Goal: Task Accomplishment & Management: Manage account settings

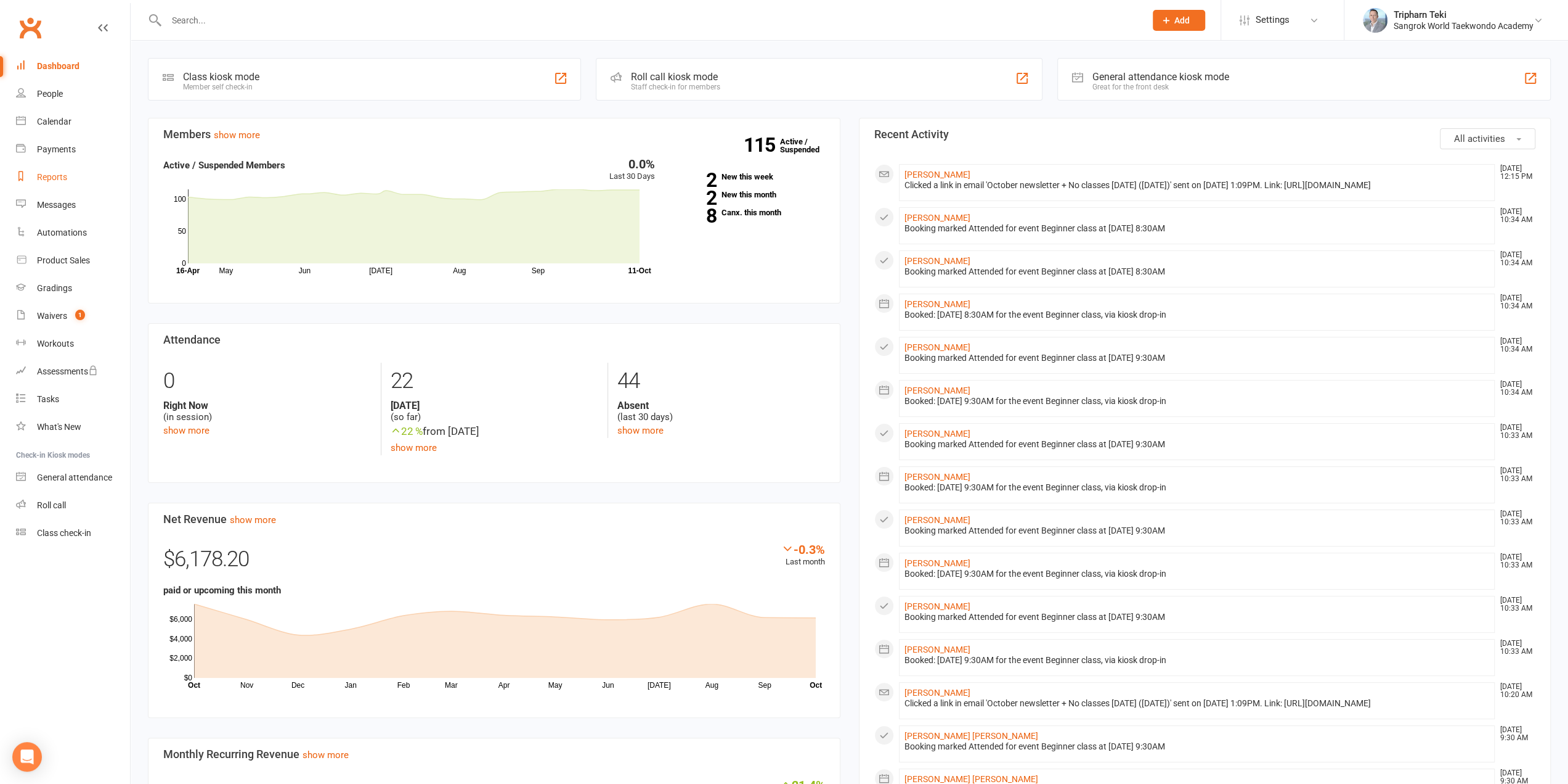
click at [33, 180] on link "Reports" at bounding box center [73, 177] width 114 height 28
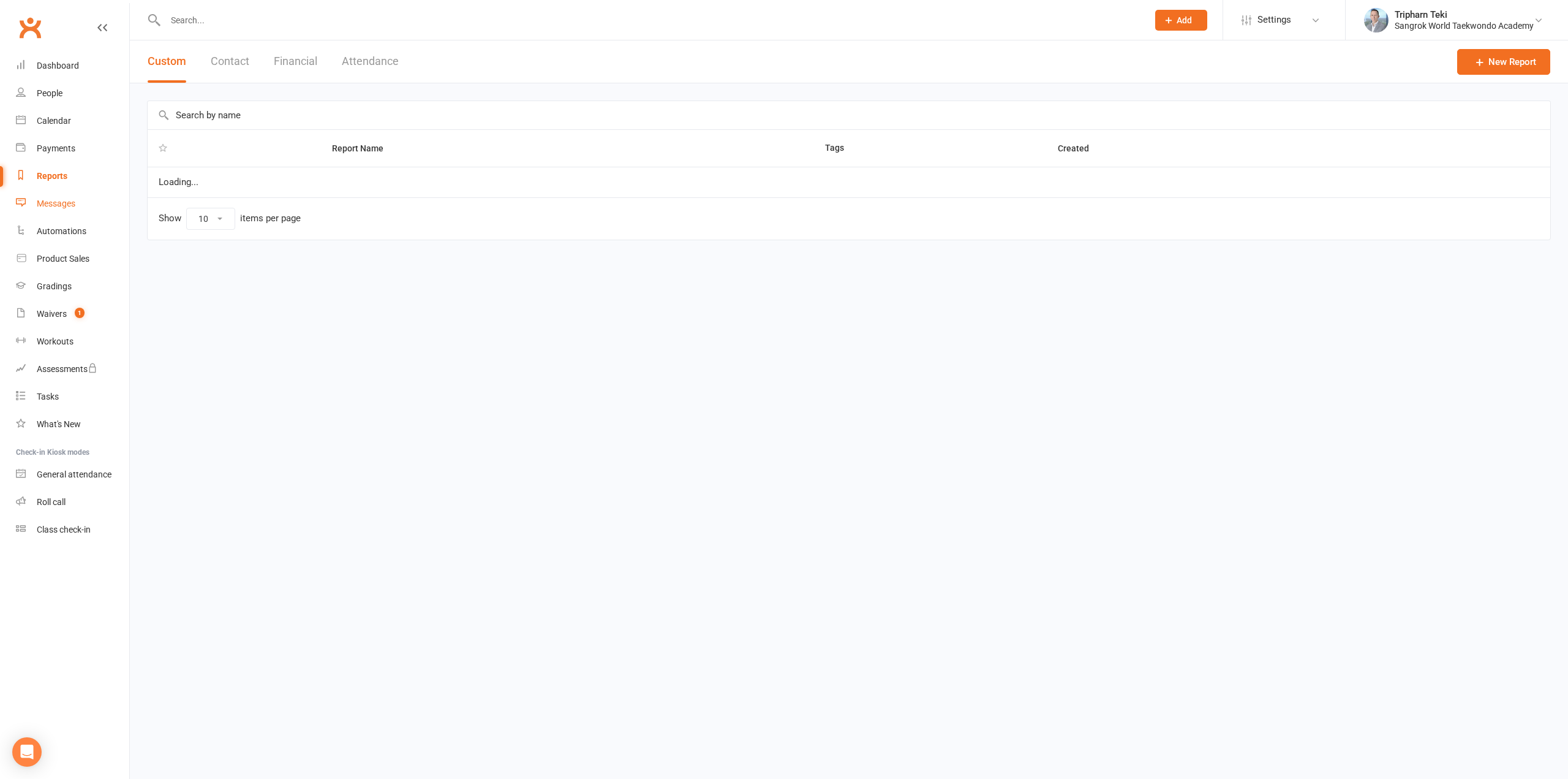
select select "50"
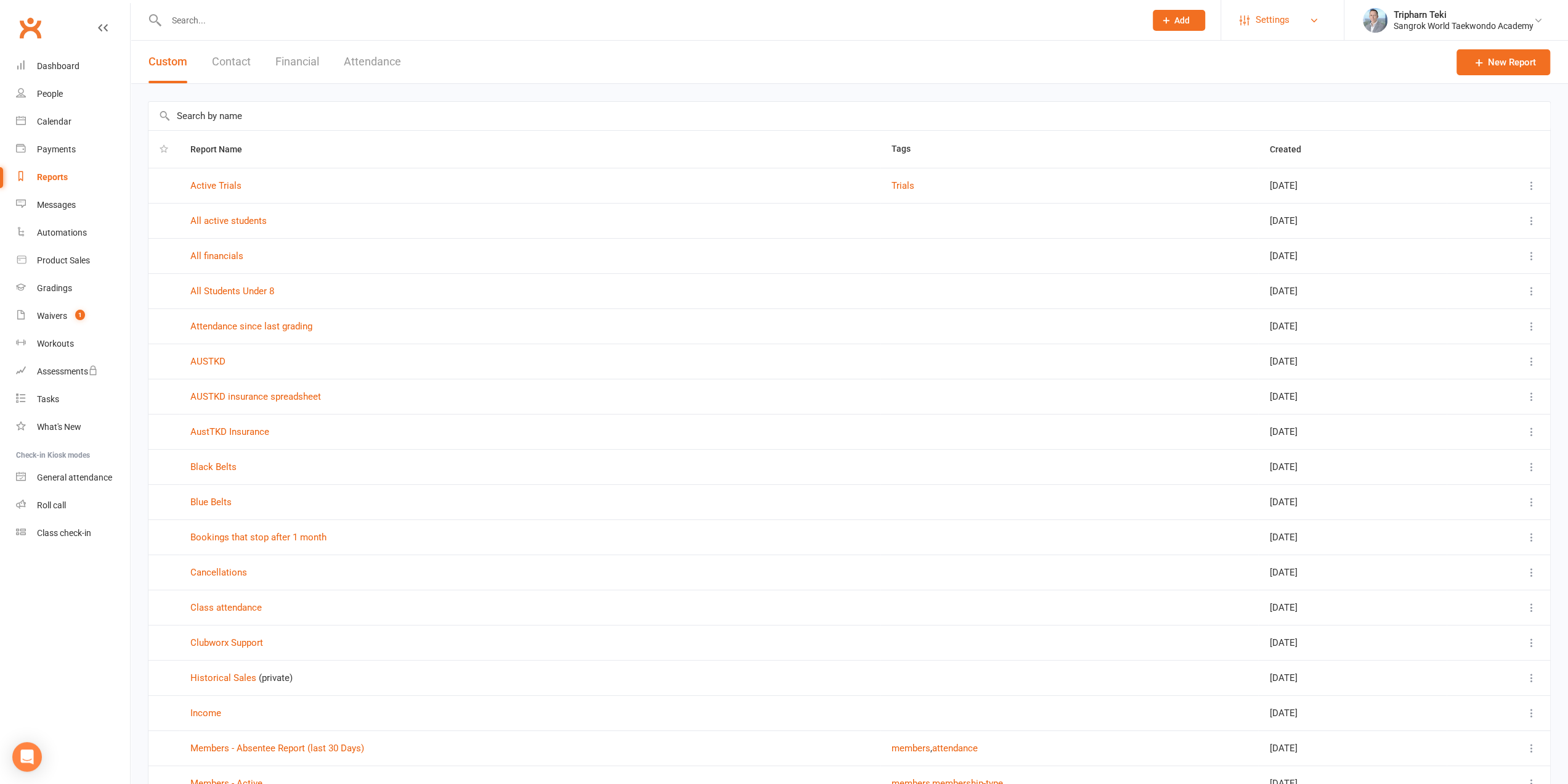
click at [1305, 15] on link "Settings" at bounding box center [1283, 20] width 86 height 28
click at [1267, 151] on link "Mobile App" at bounding box center [1282, 142] width 122 height 29
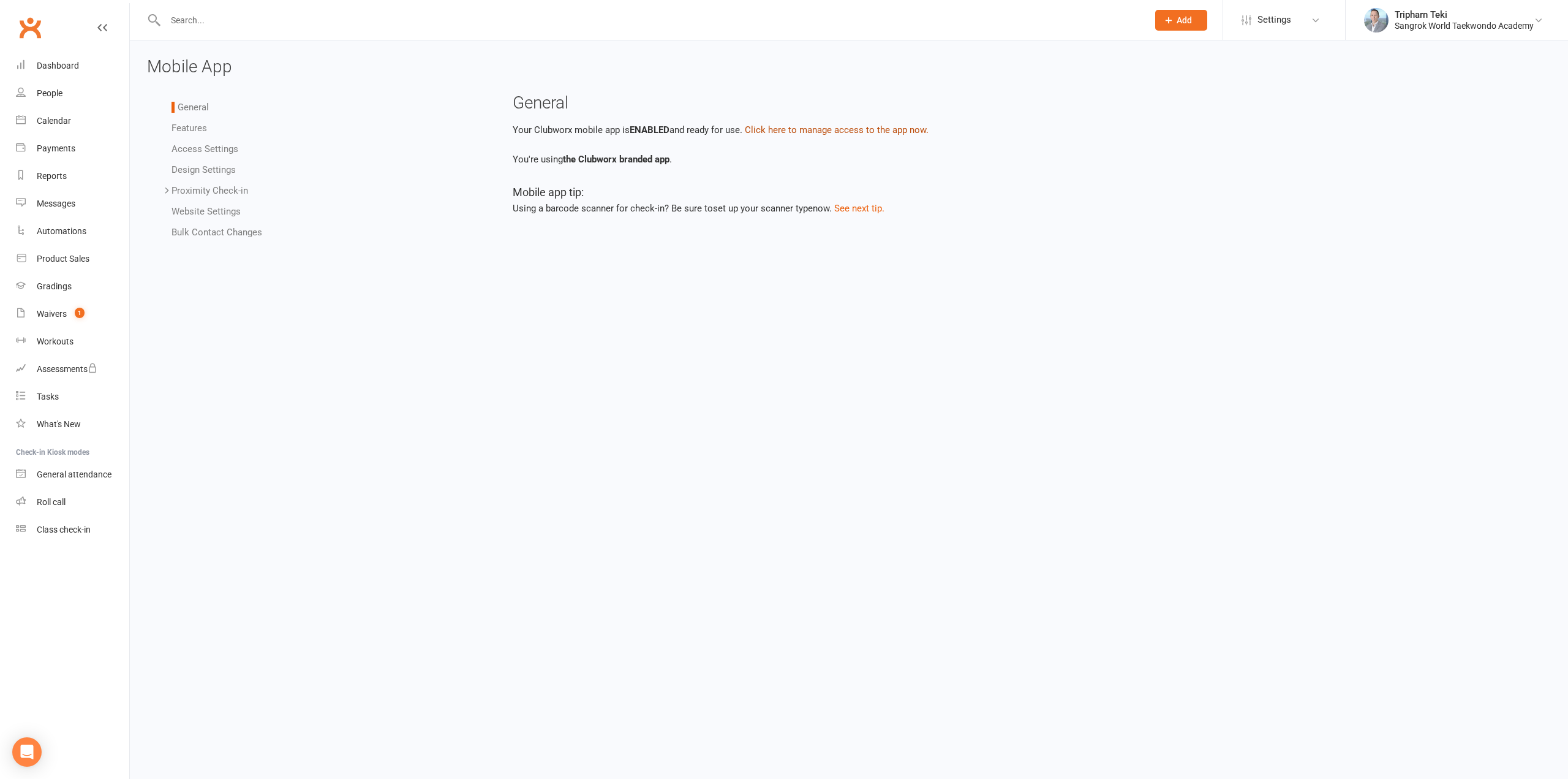
click at [804, 127] on button "Click here to manage access to the app now." at bounding box center [836, 130] width 184 height 15
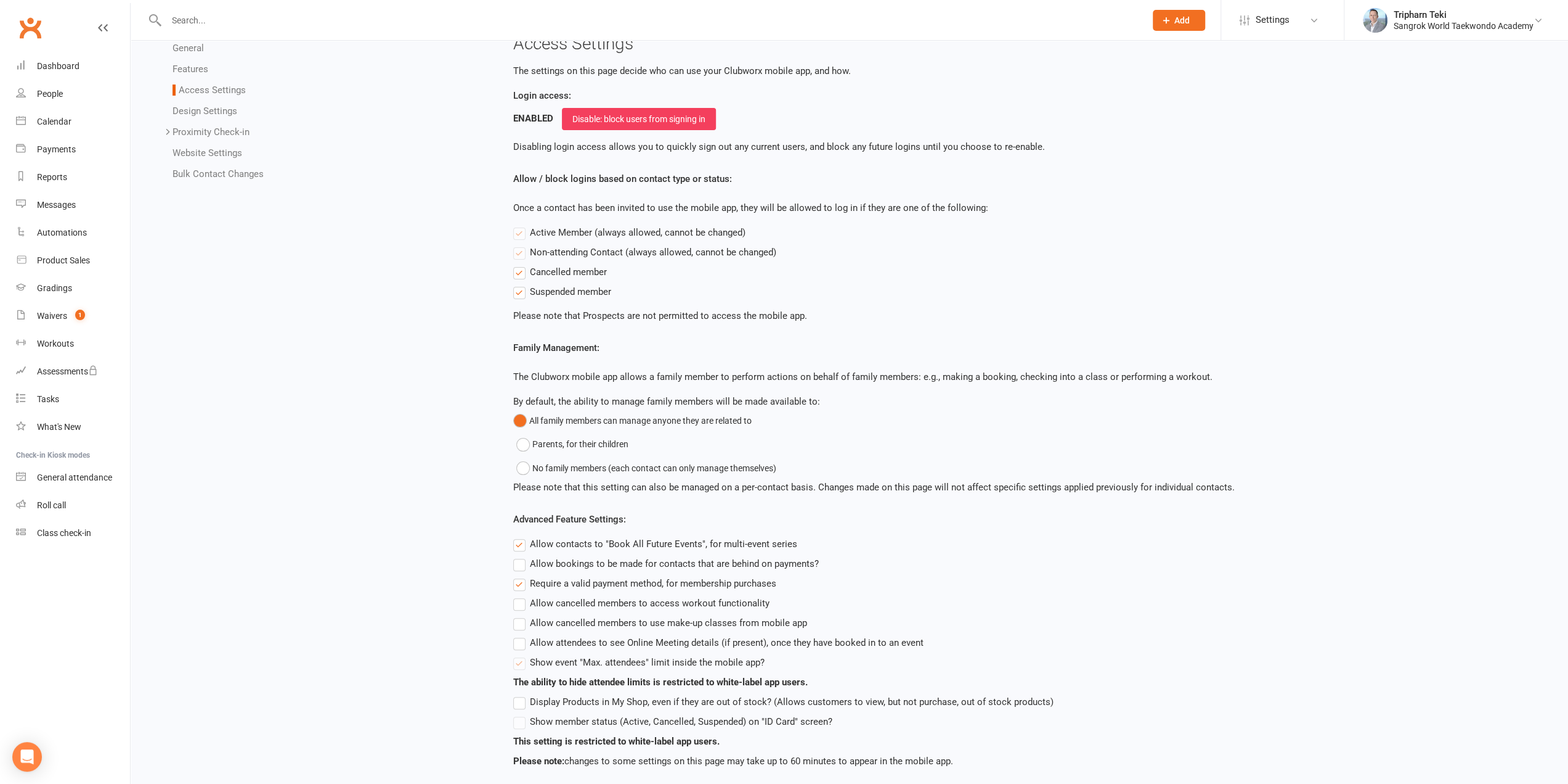
scroll to position [62, 0]
click at [520, 561] on label "Allow bookings to be made for contacts that are behind on payments?" at bounding box center [667, 561] width 306 height 15
click at [520, 554] on input "Allow bookings to be made for contacts that are behind on payments?" at bounding box center [517, 554] width 8 height 0
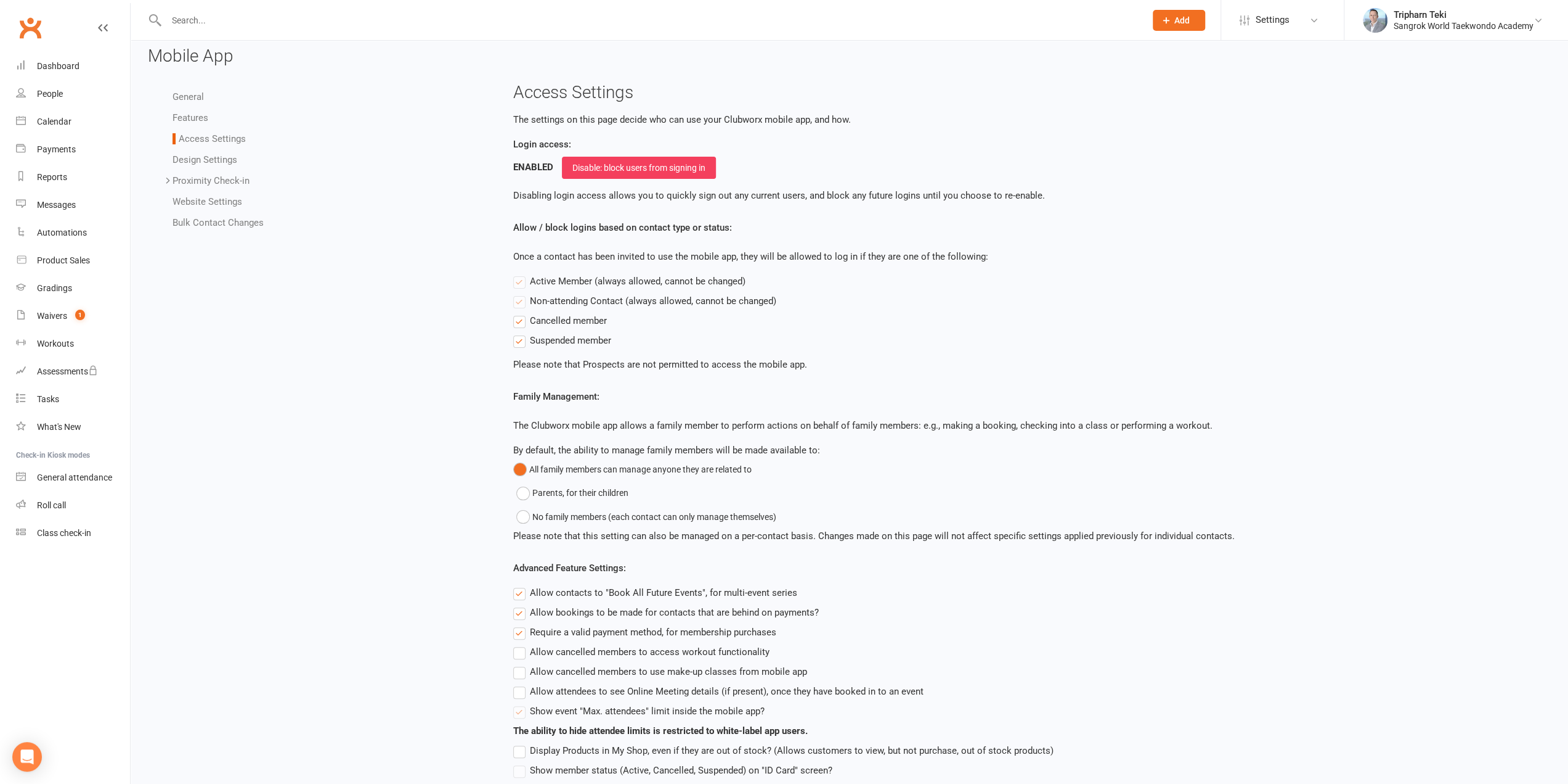
scroll to position [0, 0]
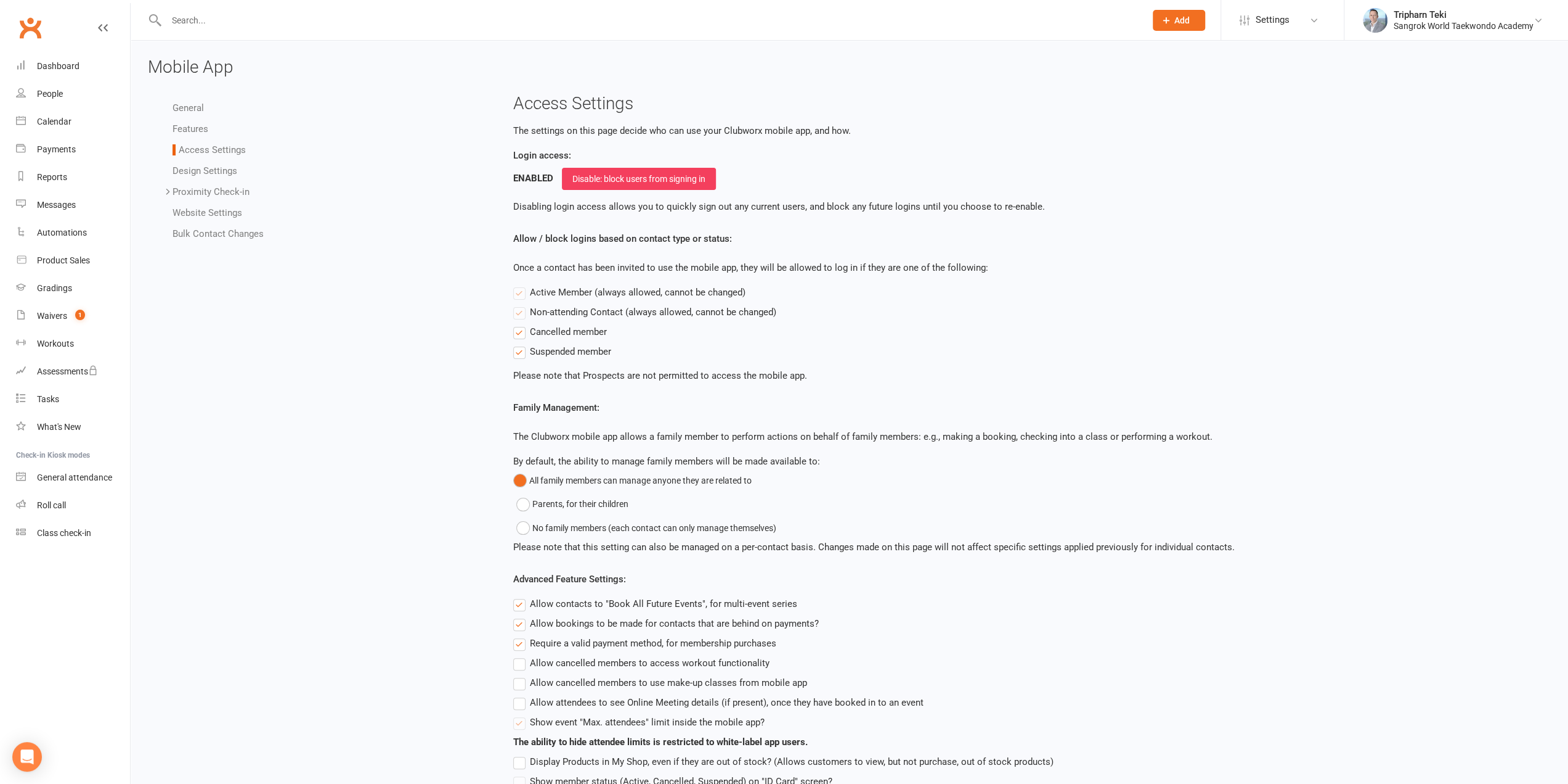
click at [199, 232] on link "Bulk Contact Changes" at bounding box center [218, 233] width 91 height 11
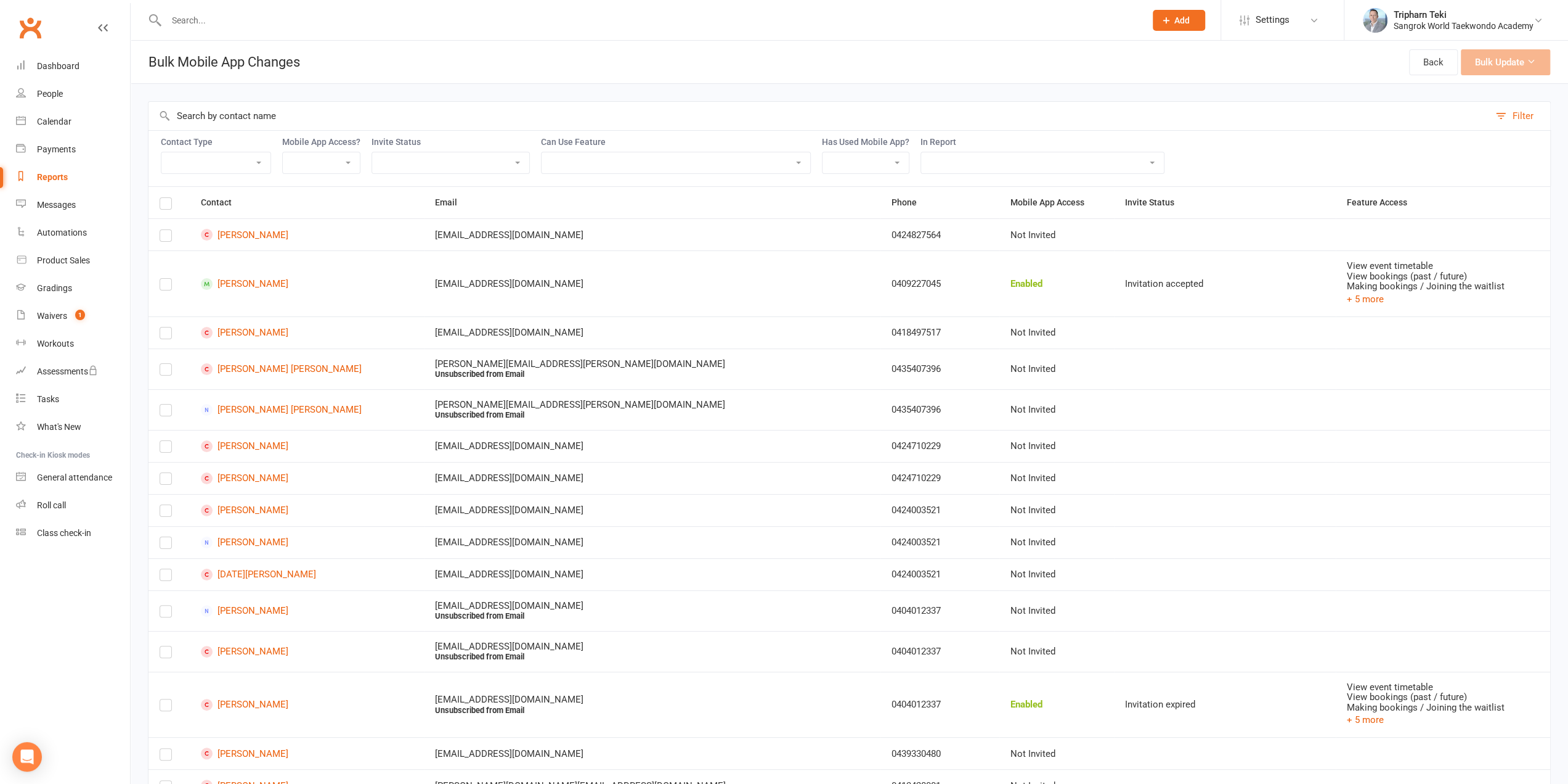
click at [160, 196] on th at bounding box center [169, 202] width 41 height 31
click at [227, 165] on select "Member Active member Cancelled member Suspended member Non-attending" at bounding box center [216, 162] width 109 height 21
select select "active_member"
click at [162, 152] on select "Member Active member Cancelled member Suspended member Non-attending" at bounding box center [216, 162] width 109 height 21
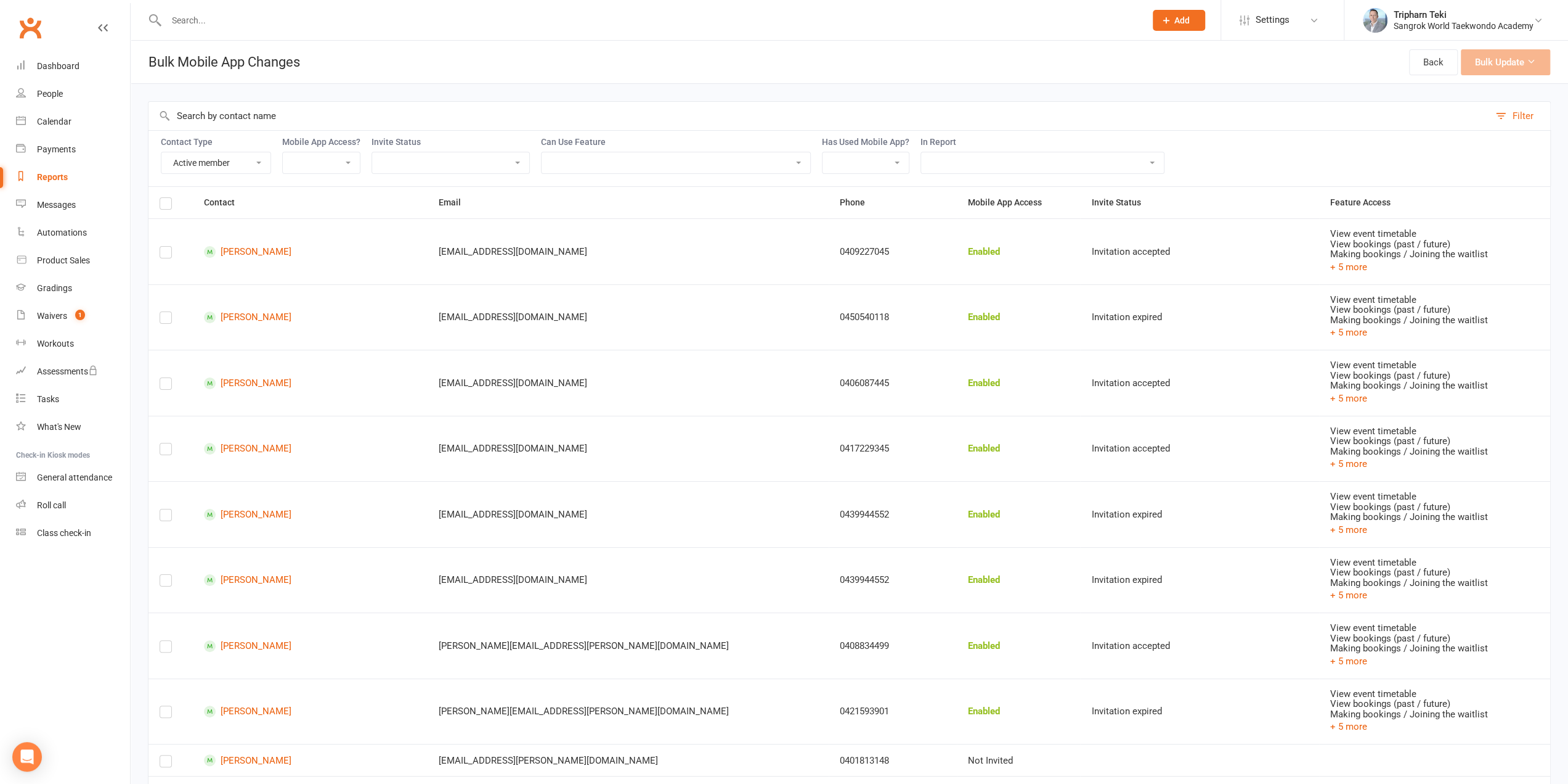
click at [333, 146] on label "Mobile App Access?" at bounding box center [322, 141] width 79 height 10
click at [334, 172] on select "Enabled Disabled Not Invited" at bounding box center [322, 162] width 77 height 21
click at [402, 161] on select "Not Invited Sent Accepted Expired Expired (replacement requested)" at bounding box center [451, 162] width 157 height 21
click at [597, 166] on select "View event timetable View bookings (past / future) Making bookings / Joining th…" at bounding box center [675, 162] width 269 height 21
click at [624, 116] on input "text" at bounding box center [818, 116] width 1341 height 29
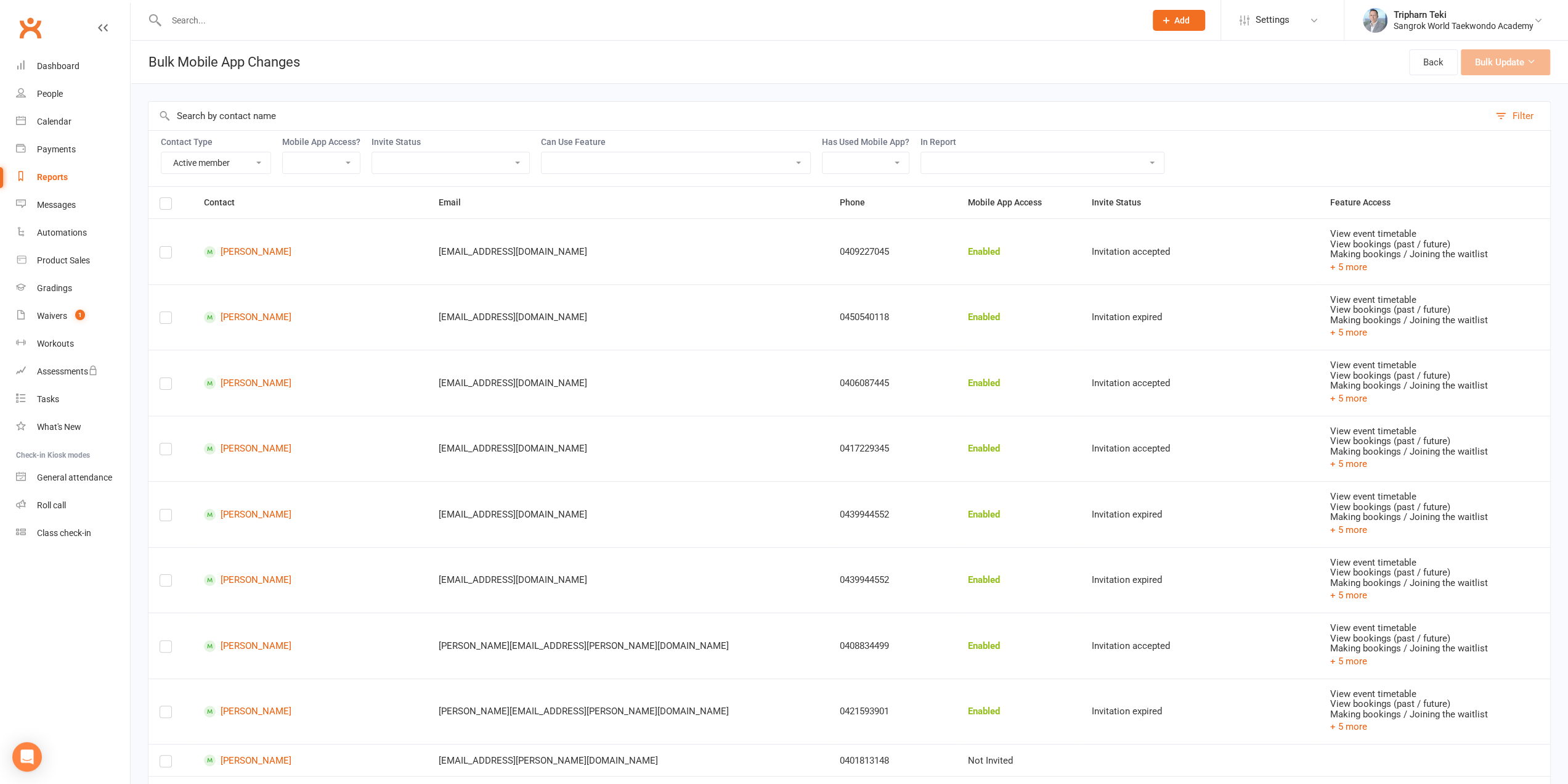
click at [875, 164] on select "Yes No" at bounding box center [866, 162] width 87 height 21
click at [874, 126] on input "text" at bounding box center [818, 116] width 1341 height 29
click at [967, 163] on select "Active Trials All active students All financials All Students Under 8 Attendanc…" at bounding box center [1043, 162] width 243 height 21
click at [935, 121] on input "text" at bounding box center [818, 116] width 1341 height 29
click at [285, 167] on select "Enabled Disabled Not Invited" at bounding box center [322, 162] width 77 height 21
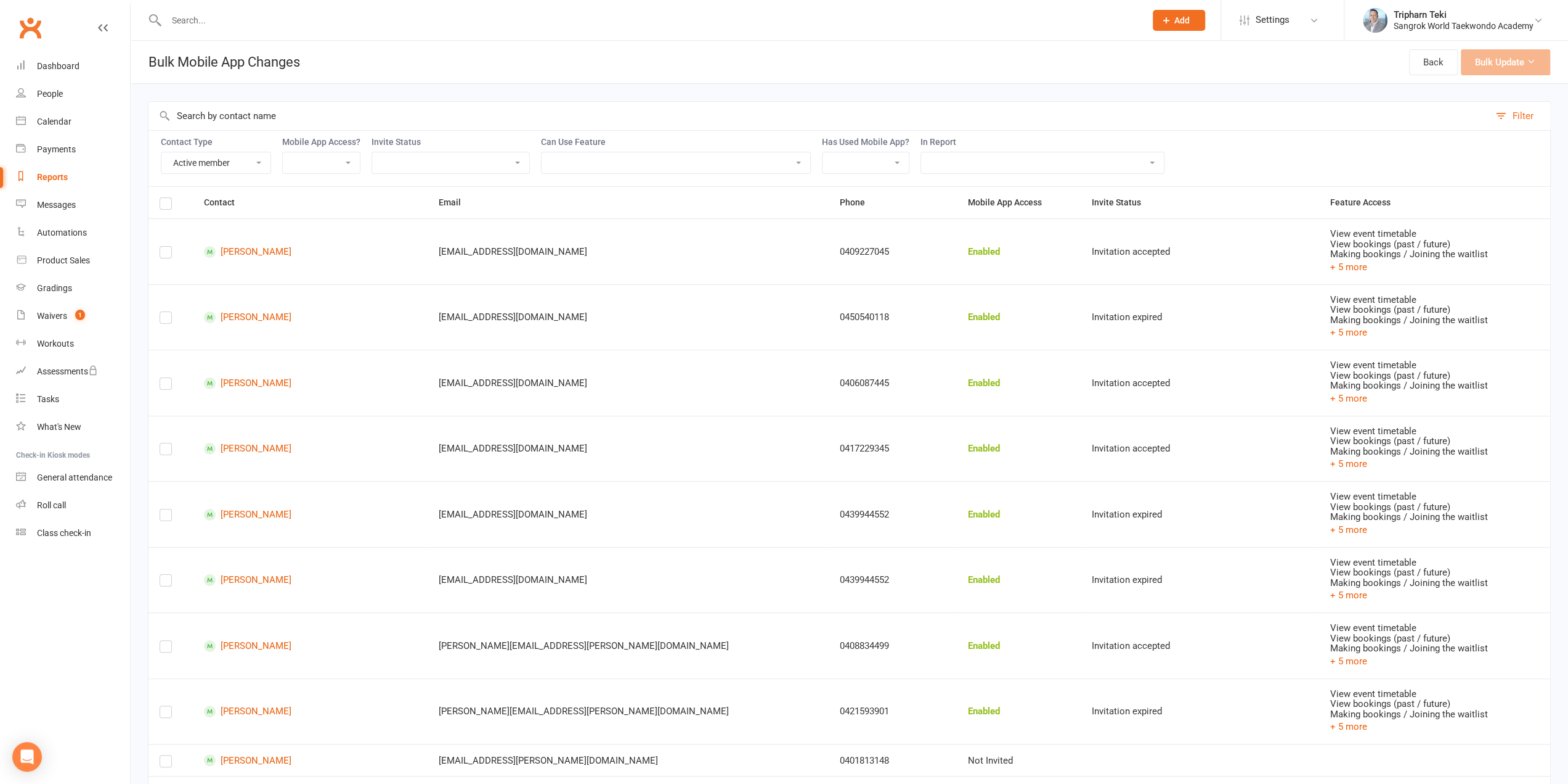
click at [470, 156] on select "Not Invited Sent Accepted Expired Expired (replacement requested)" at bounding box center [451, 162] width 157 height 21
click at [373, 152] on select "Not Invited Sent Accepted Expired Expired (replacement requested)" at bounding box center [451, 162] width 157 height 21
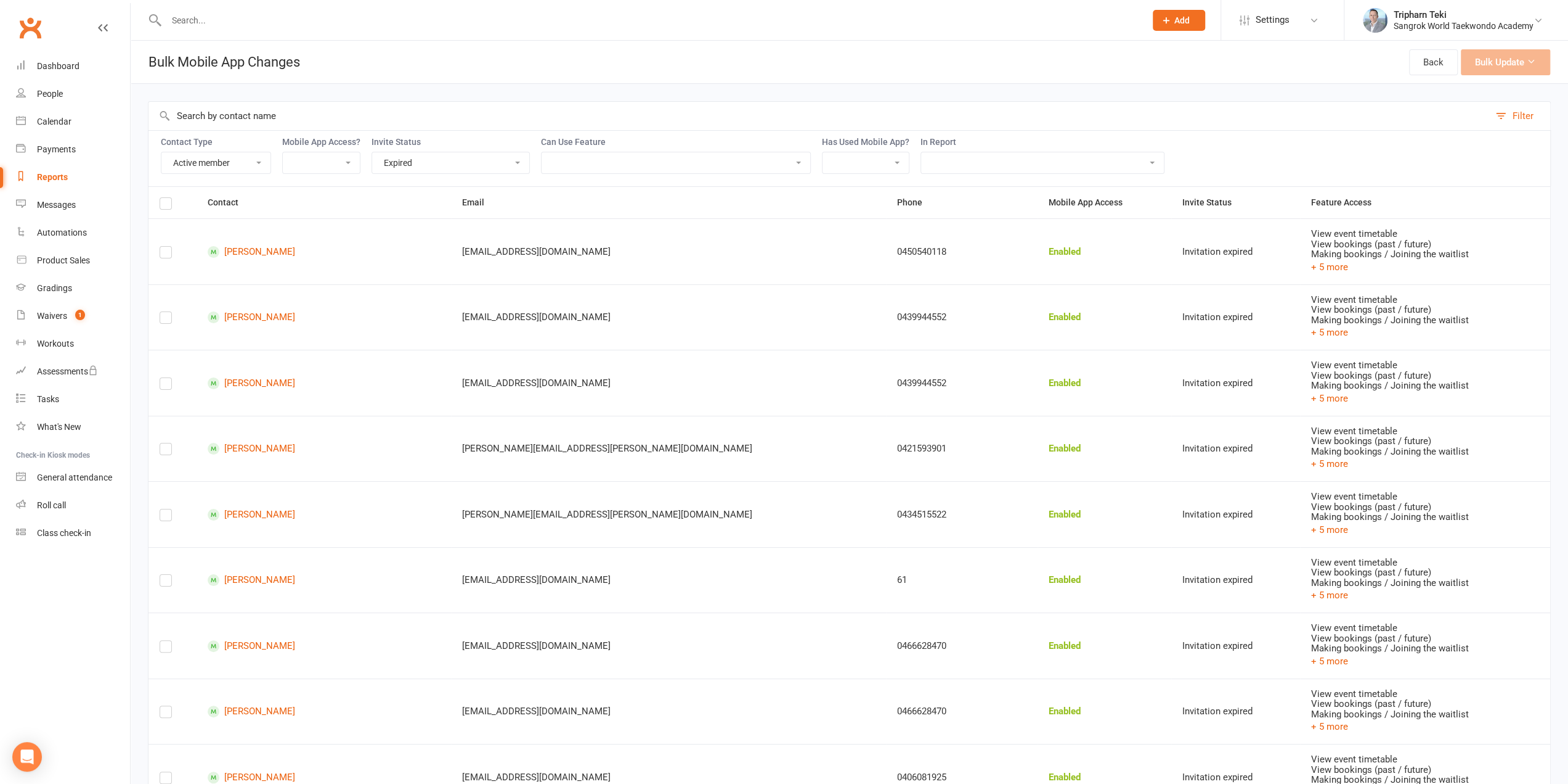
click at [477, 166] on select "Not Invited Sent Accepted Expired Expired (replacement requested)" at bounding box center [451, 162] width 157 height 21
click at [373, 152] on select "Not Invited Sent Accepted Expired Expired (replacement requested)" at bounding box center [451, 162] width 157 height 21
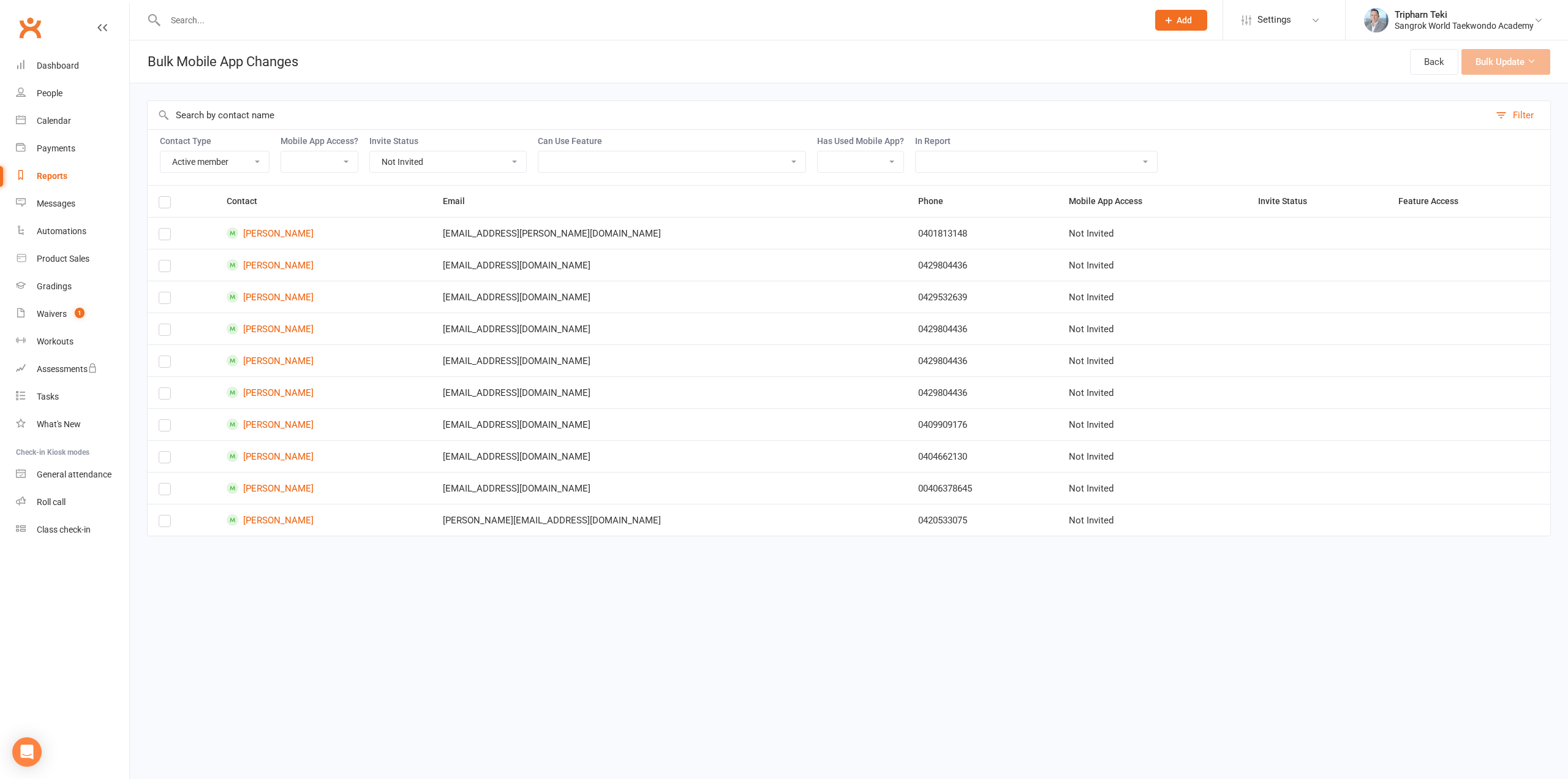
click at [321, 159] on select "Enabled Disabled Not Invited" at bounding box center [320, 161] width 76 height 20
click at [400, 154] on select "Not Invited Sent Accepted Expired Expired (replacement requested)" at bounding box center [448, 161] width 156 height 20
click at [161, 204] on label at bounding box center [165, 204] width 12 height 0
click at [161, 196] on input "checkbox" at bounding box center [165, 196] width 12 height 0
click at [1520, 60] on button "Bulk Update (10)" at bounding box center [1496, 61] width 108 height 26
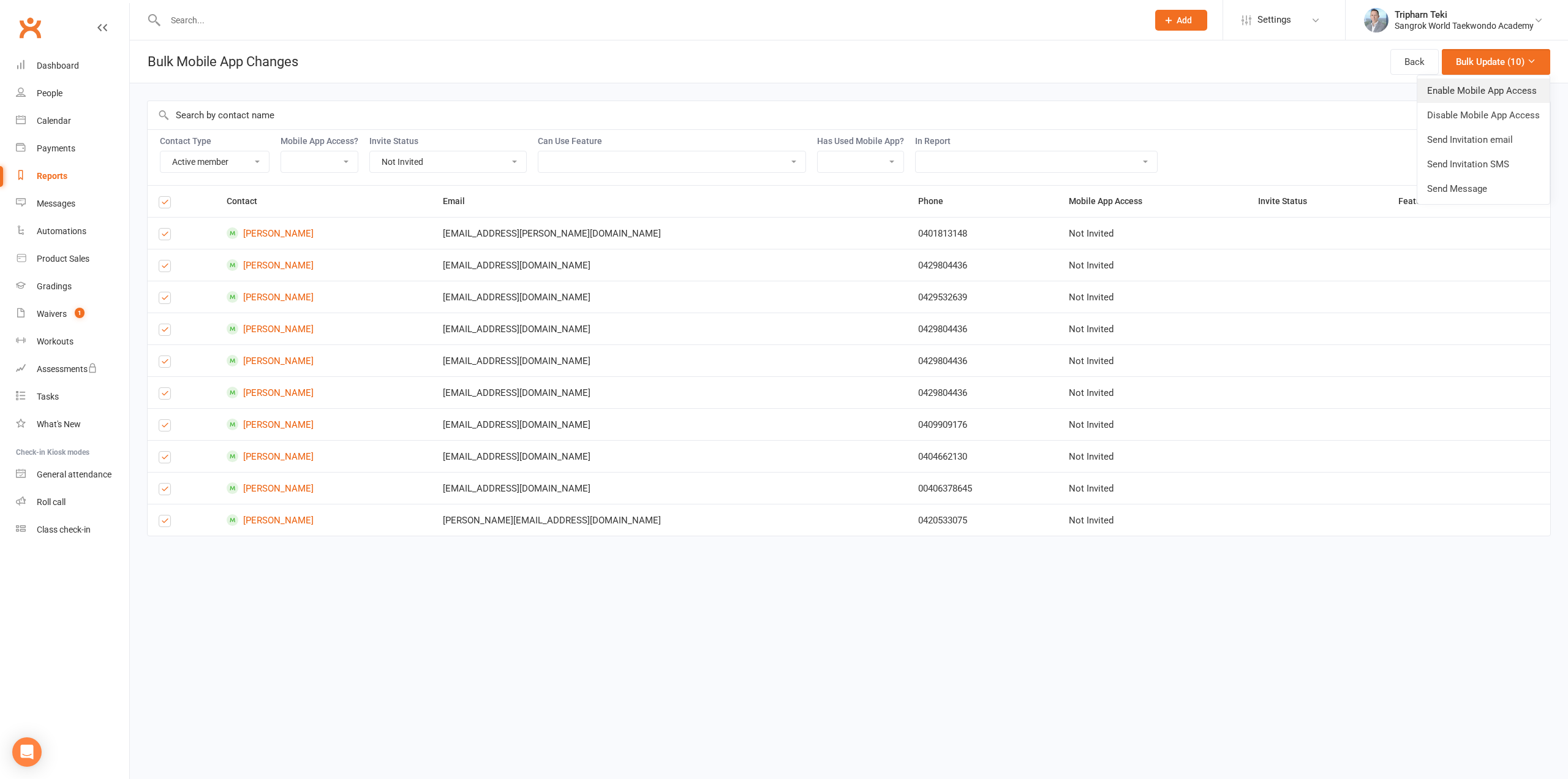
click at [1504, 96] on link "Enable Mobile App Access" at bounding box center [1483, 91] width 132 height 25
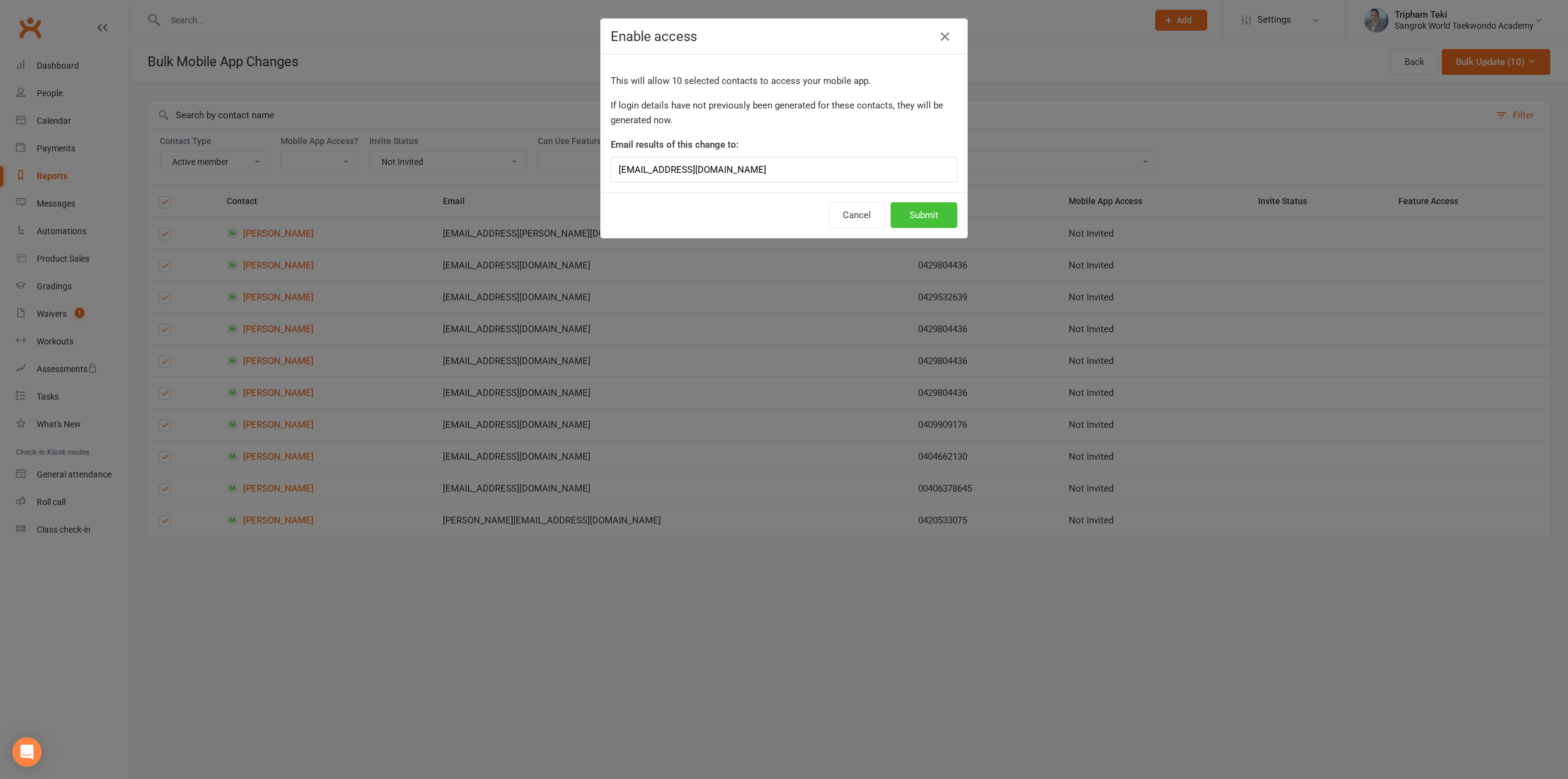
click at [926, 219] on button "Submit" at bounding box center [923, 215] width 67 height 26
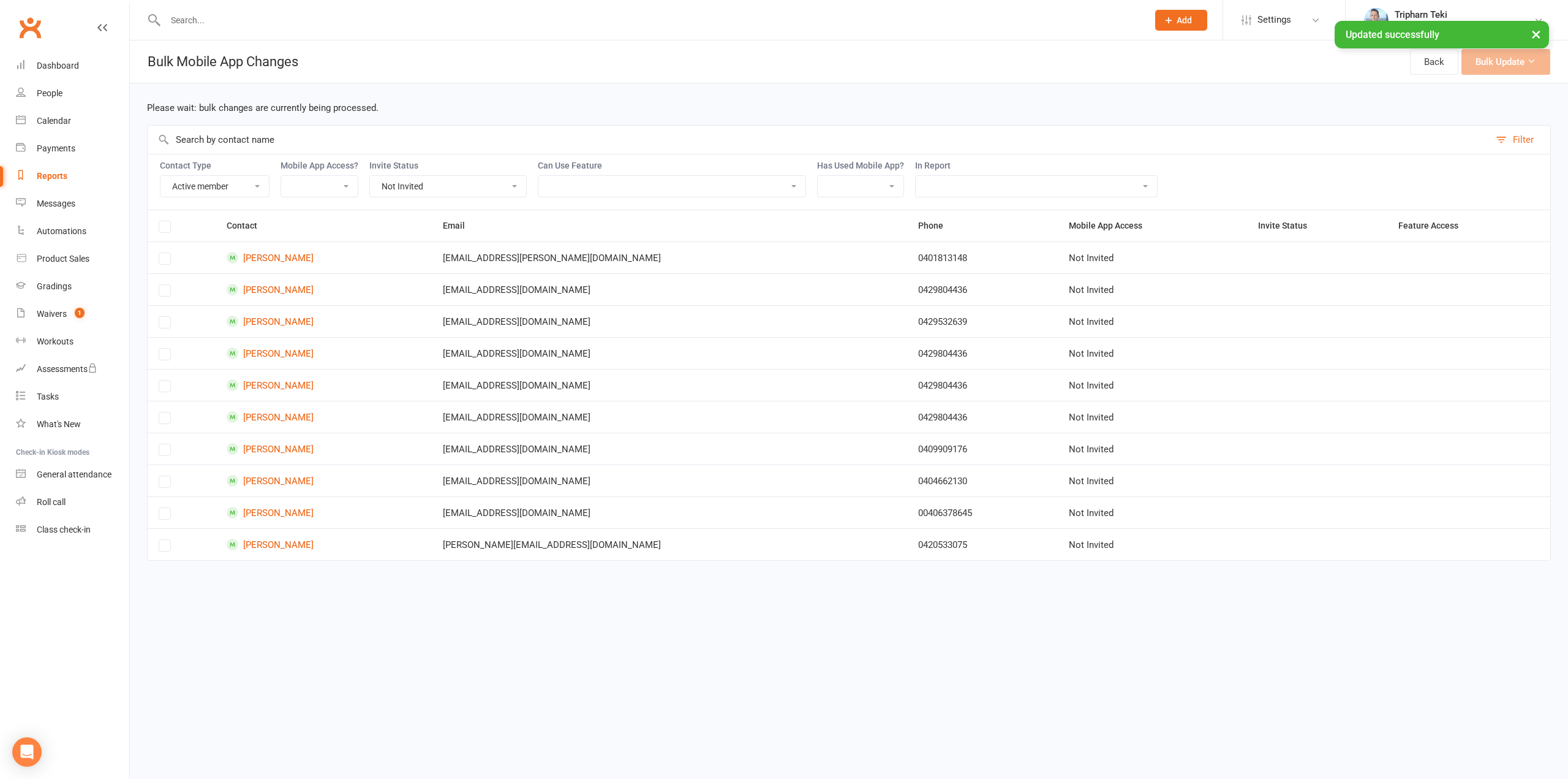
click at [1531, 33] on ui-view "Prospect Member Non-attending contact Class / event Appointment Grading event T…" at bounding box center [784, 290] width 1568 height 575
click at [400, 176] on select "Not Invited Sent Accepted Expired Expired (replacement requested)" at bounding box center [448, 186] width 156 height 20
click at [370, 176] on select "Not Invited Sent Accepted Expired Expired (replacement requested)" at bounding box center [448, 186] width 156 height 20
click at [384, 188] on select "Not Invited Sent Accepted Expired Expired (replacement requested)" at bounding box center [448, 186] width 156 height 20
click at [370, 176] on select "Not Invited Sent Accepted Expired Expired (replacement requested)" at bounding box center [448, 186] width 156 height 20
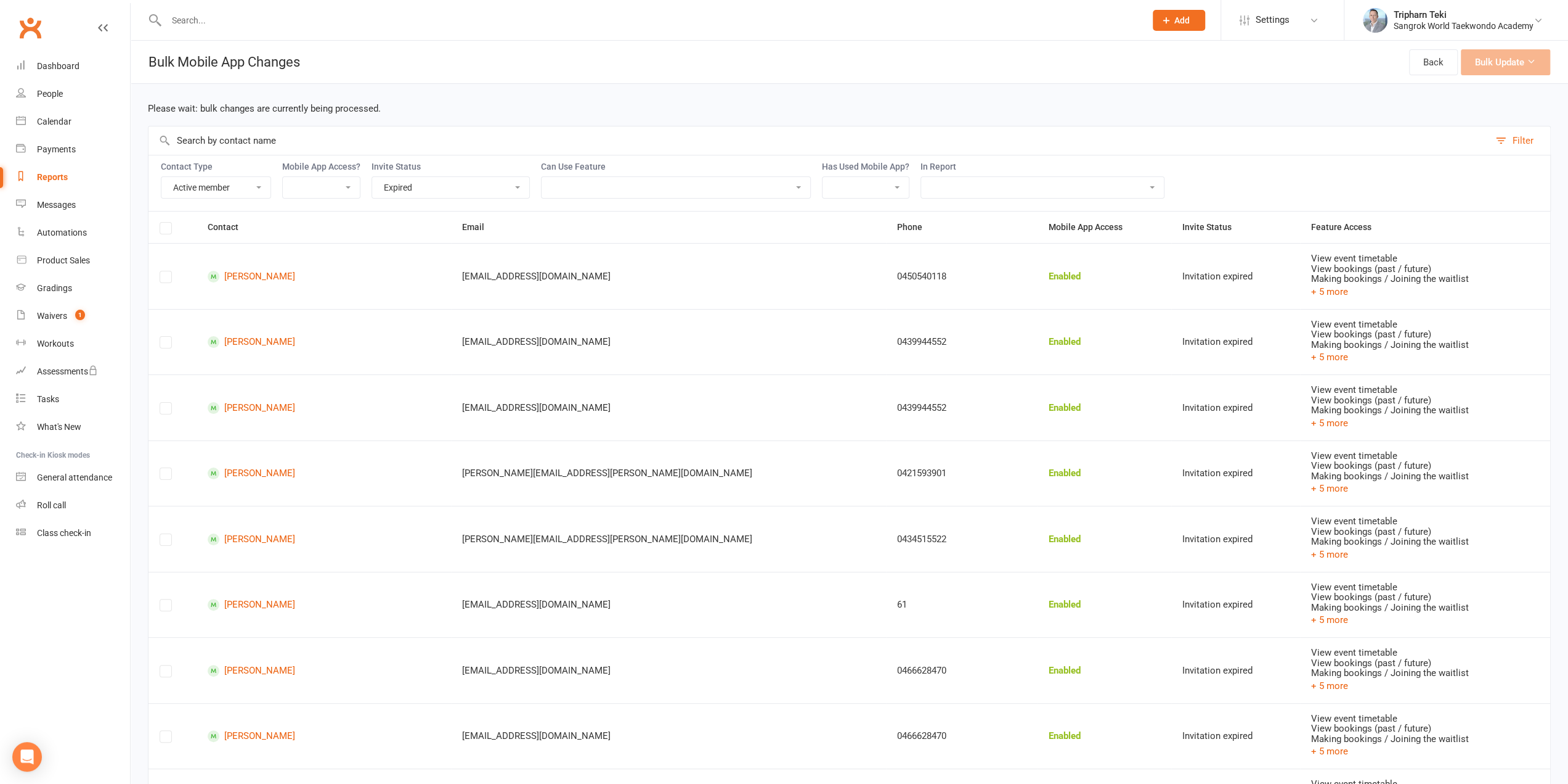
click at [461, 191] on select "Not Invited Sent Accepted Expired Expired (replacement requested)" at bounding box center [451, 187] width 157 height 21
select select "uninvited"
click at [373, 177] on select "Not Invited Sent Accepted Expired Expired (replacement requested)" at bounding box center [451, 187] width 157 height 21
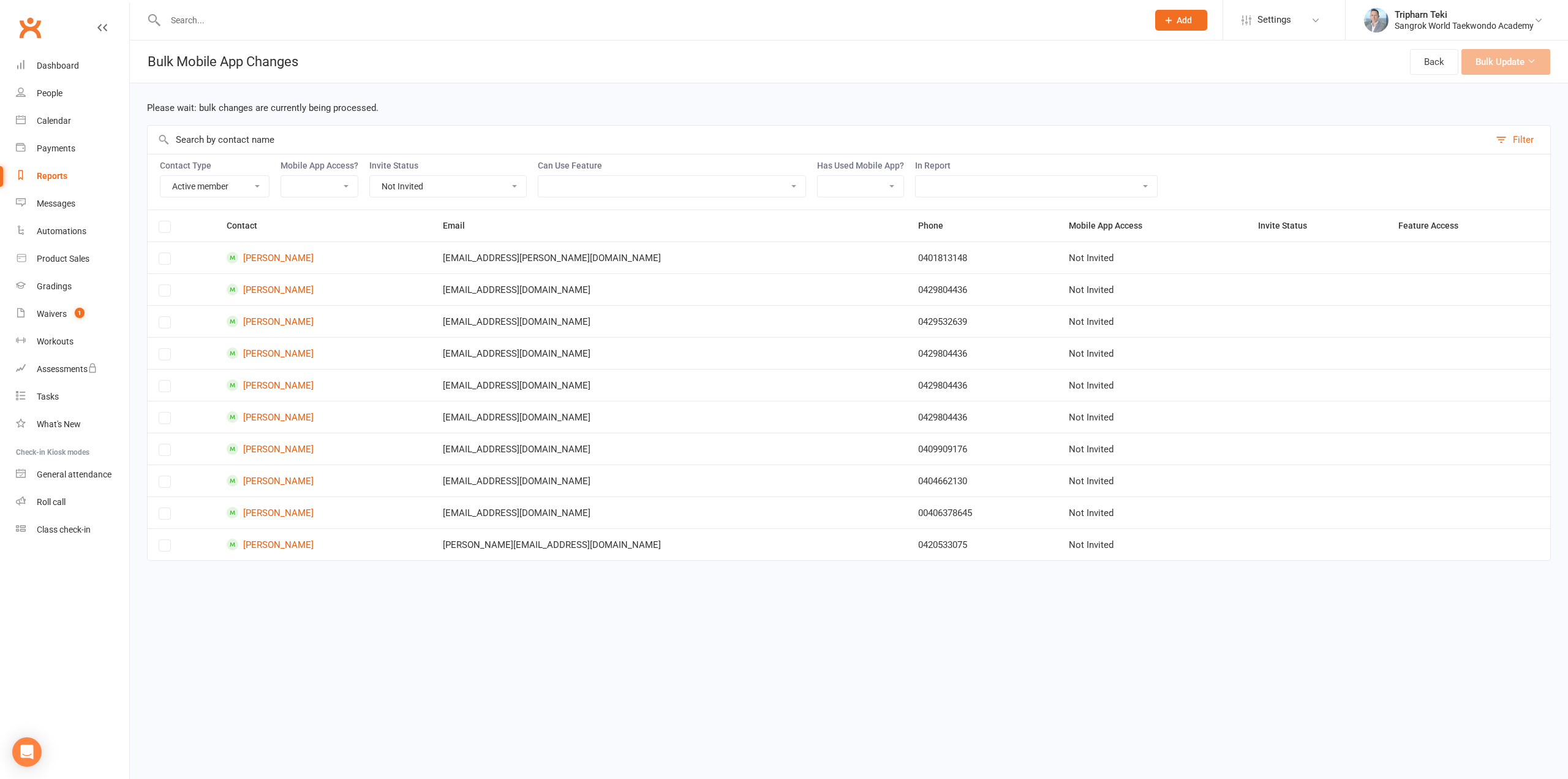
click at [419, 185] on select "Not Invited Sent Accepted Expired Expired (replacement requested)" at bounding box center [448, 186] width 156 height 20
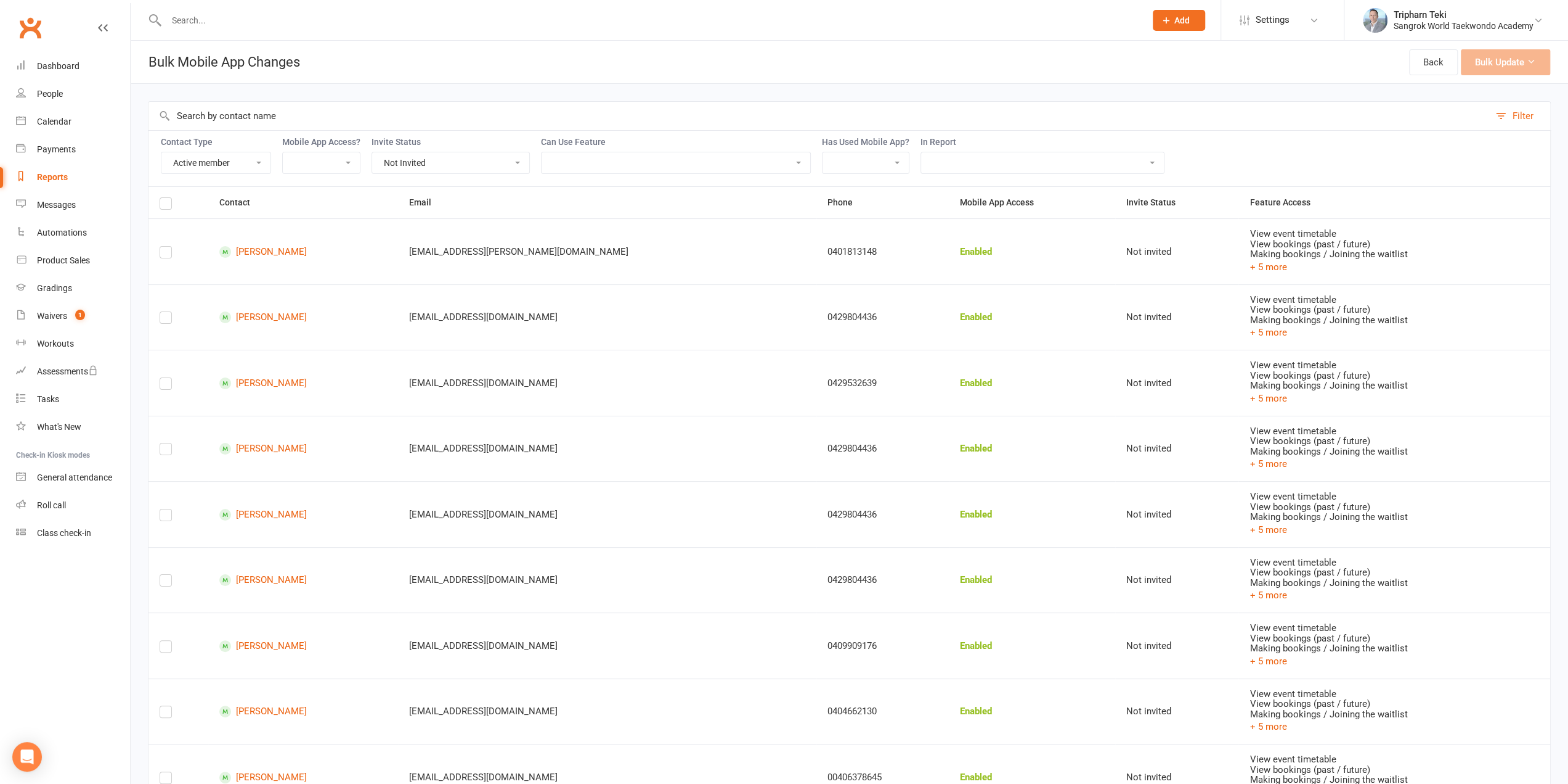
click at [373, 152] on select "Not Invited Sent Accepted Expired Expired (replacement requested)" at bounding box center [451, 162] width 157 height 21
click at [169, 206] on label at bounding box center [166, 206] width 13 height 0
click at [169, 198] on input "checkbox" at bounding box center [166, 198] width 13 height 0
click at [1514, 68] on button "Bulk Update (10)" at bounding box center [1496, 62] width 109 height 26
click at [1455, 142] on link "Send Invitation email" at bounding box center [1473, 140] width 133 height 25
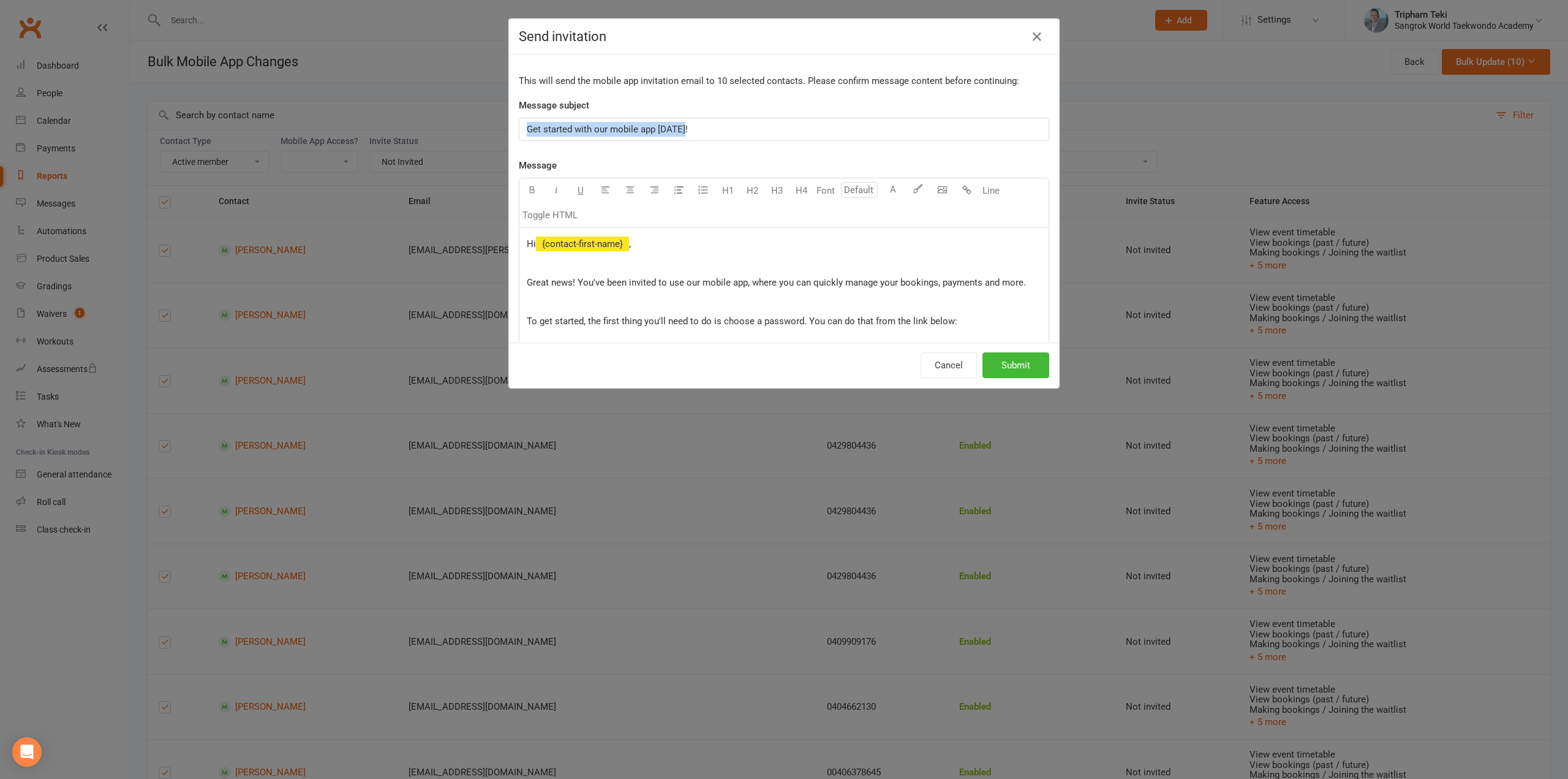
drag, startPoint x: 697, startPoint y: 131, endPoint x: 338, endPoint y: 124, distance: 359.1
click at [332, 124] on div "Send invitation This will send the mobile app invitation email to 10 selected c…" at bounding box center [784, 389] width 1568 height 779
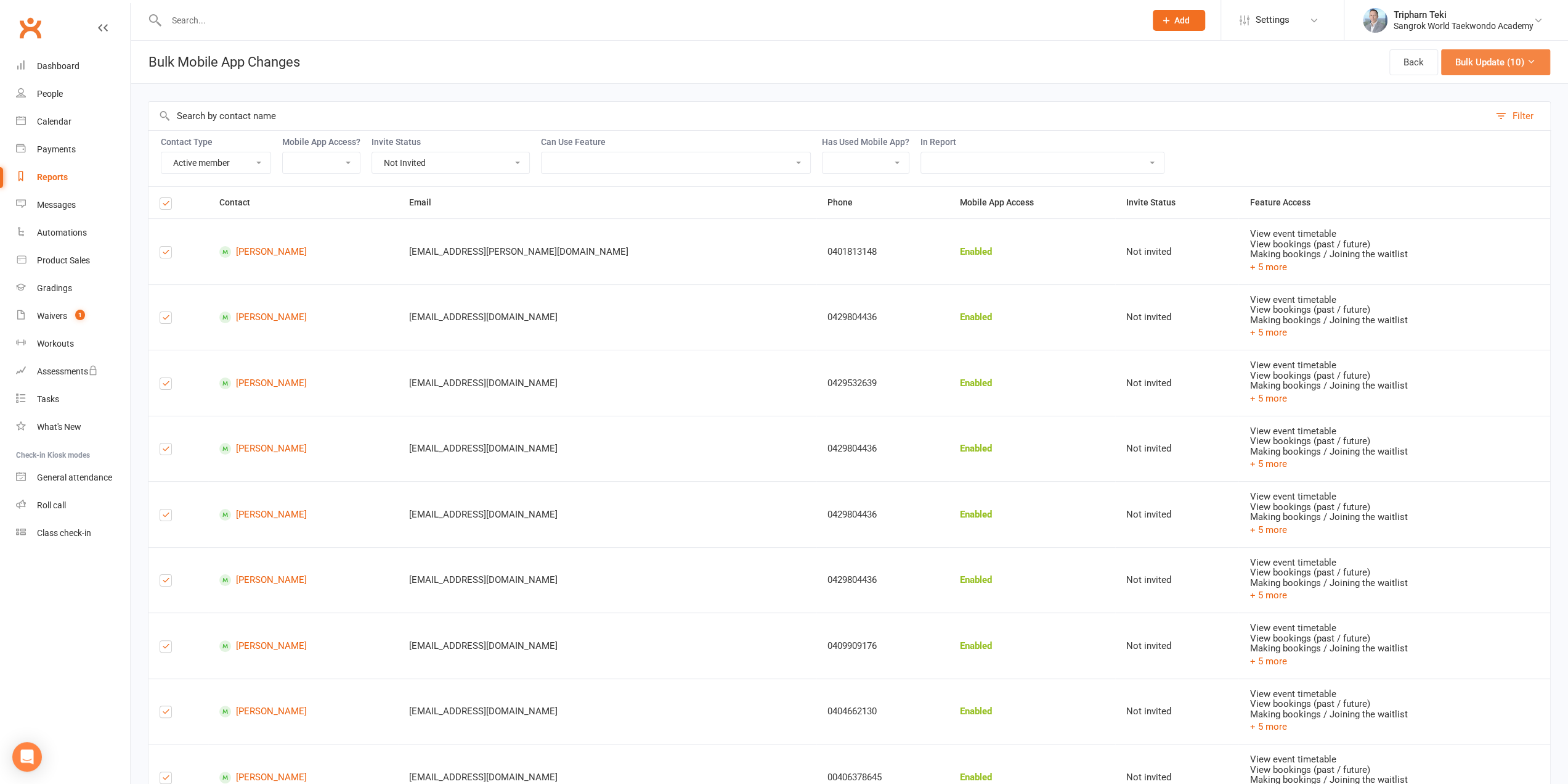
click at [1481, 71] on button "Bulk Update (10)" at bounding box center [1496, 62] width 109 height 26
click at [1461, 136] on link "Send Invitation email" at bounding box center [1473, 140] width 133 height 25
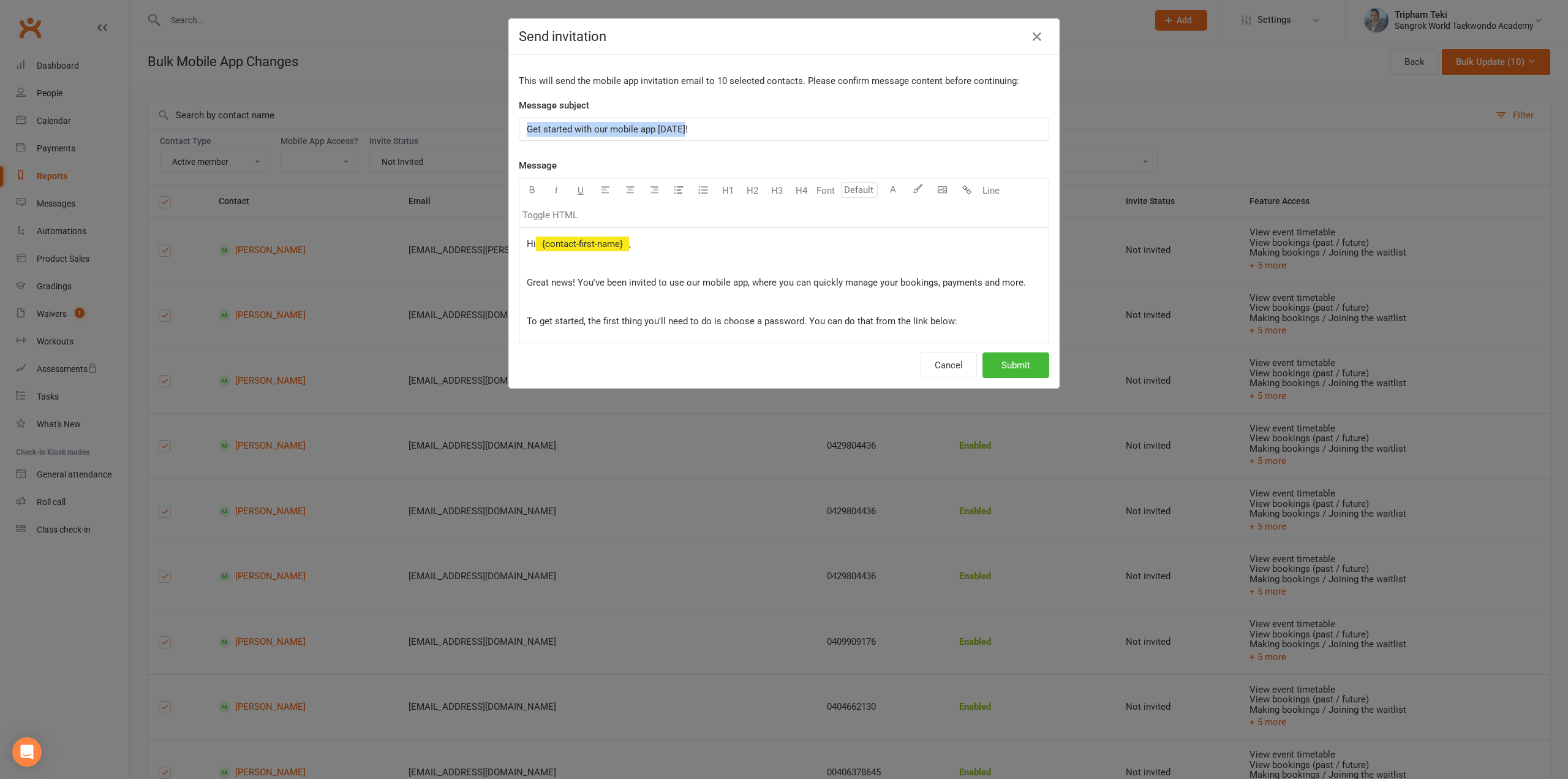
drag, startPoint x: 700, startPoint y: 131, endPoint x: 519, endPoint y: 120, distance: 181.3
click at [519, 120] on div "Get started with our mobile app [DATE]!" at bounding box center [784, 129] width 529 height 22
copy span "[PERSON_NAME] - Mobile App"
drag, startPoint x: 636, startPoint y: 303, endPoint x: 530, endPoint y: 232, distance: 127.6
click at [625, 299] on p at bounding box center [783, 301] width 514 height 15
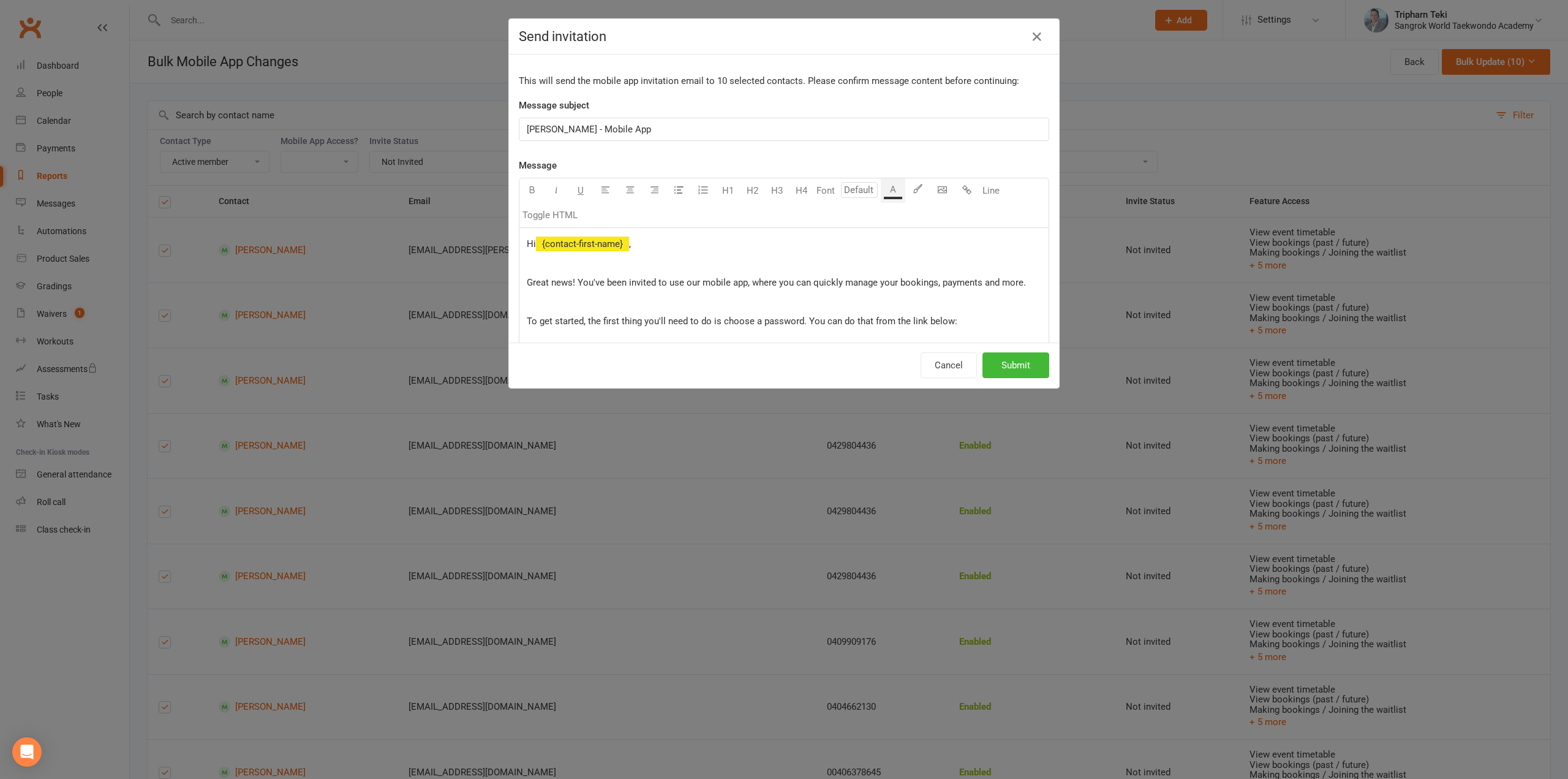
drag, startPoint x: 526, startPoint y: 261, endPoint x: 535, endPoint y: 264, distance: 9.5
click at [527, 261] on p at bounding box center [783, 263] width 514 height 15
click at [527, 258] on span at bounding box center [527, 263] width 3 height 11
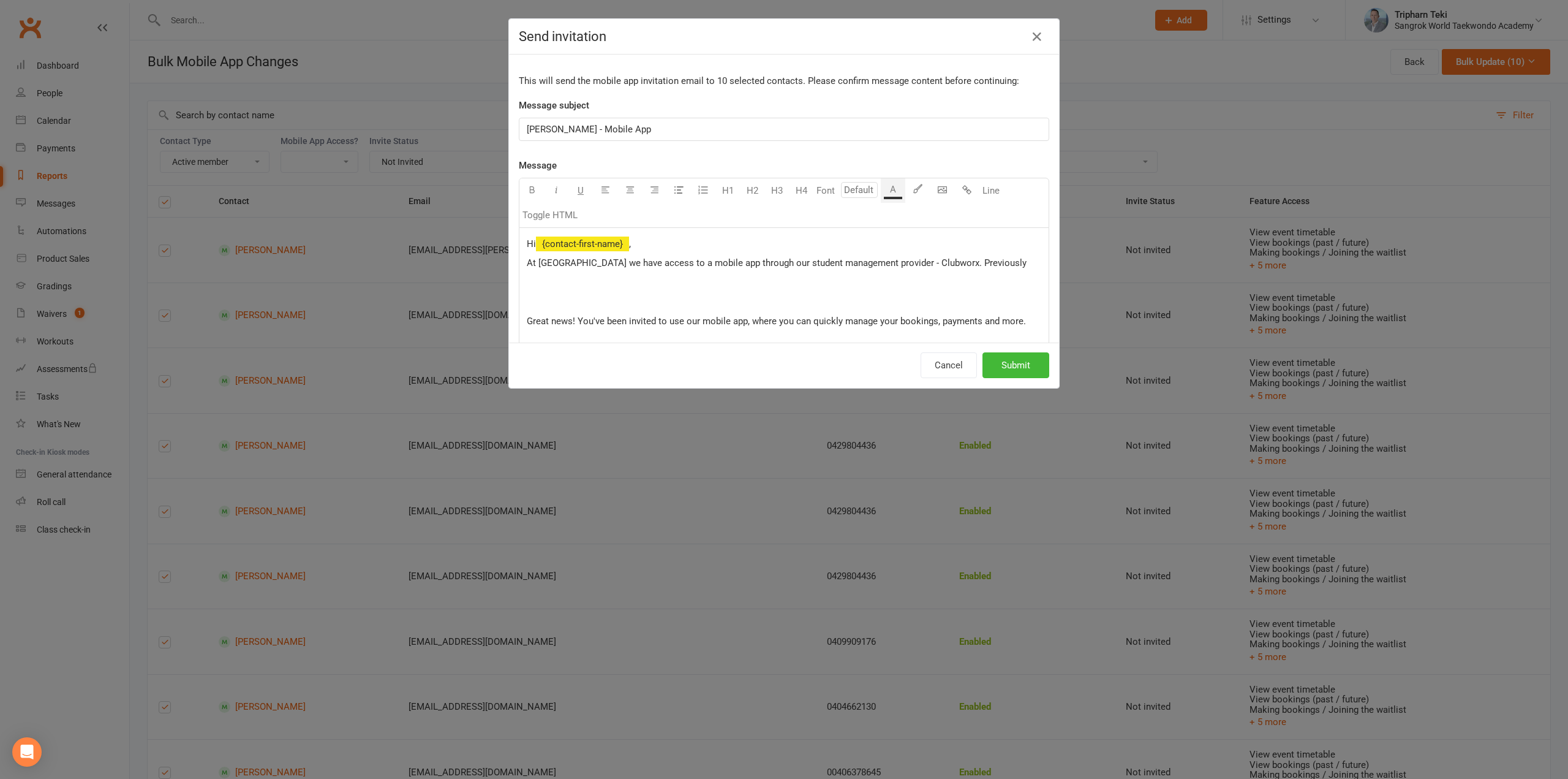
click at [987, 256] on p "At [GEOGRAPHIC_DATA] we have access to a mobile app through our student managem…" at bounding box center [783, 263] width 514 height 15
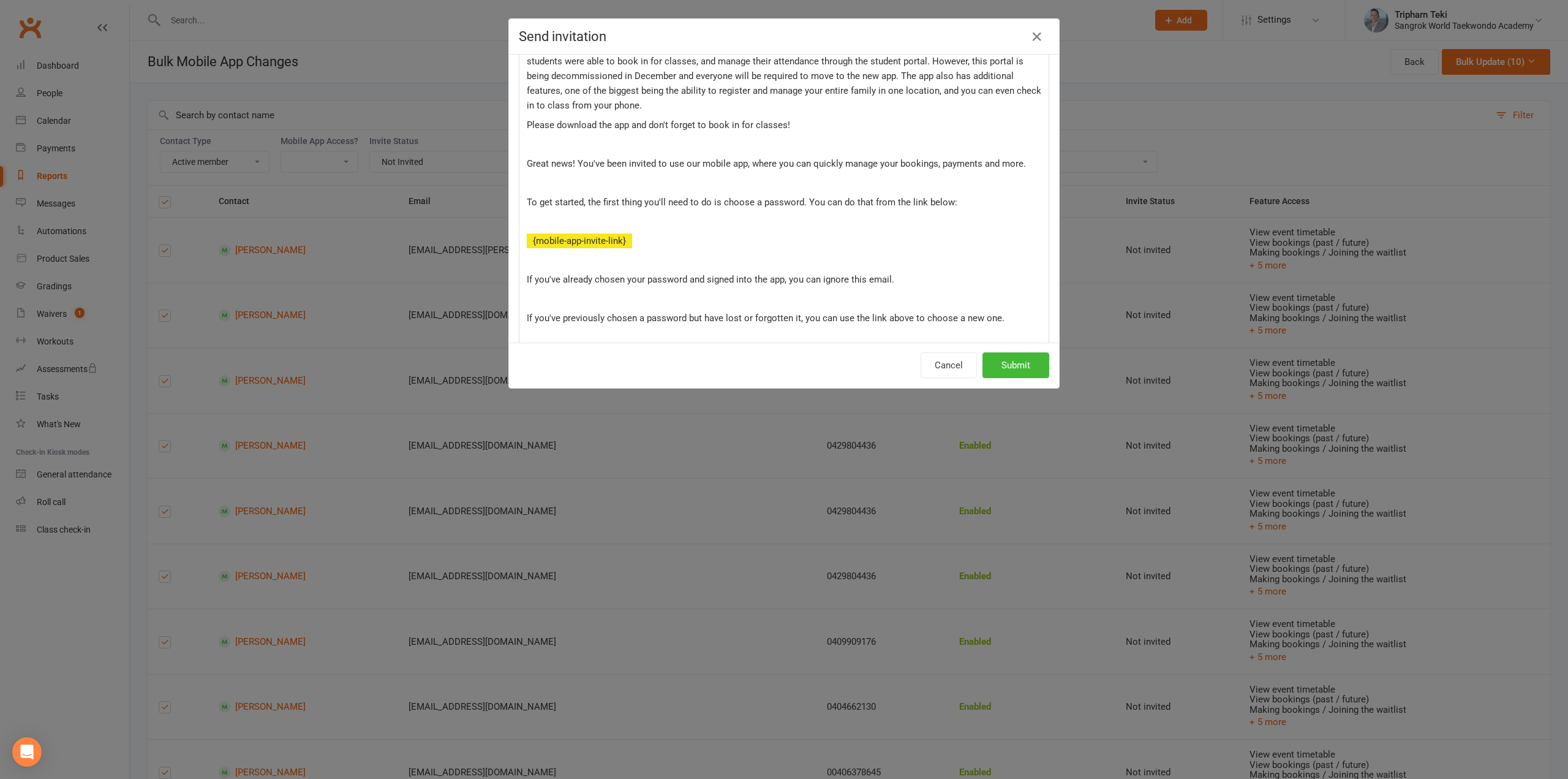
scroll to position [202, 0]
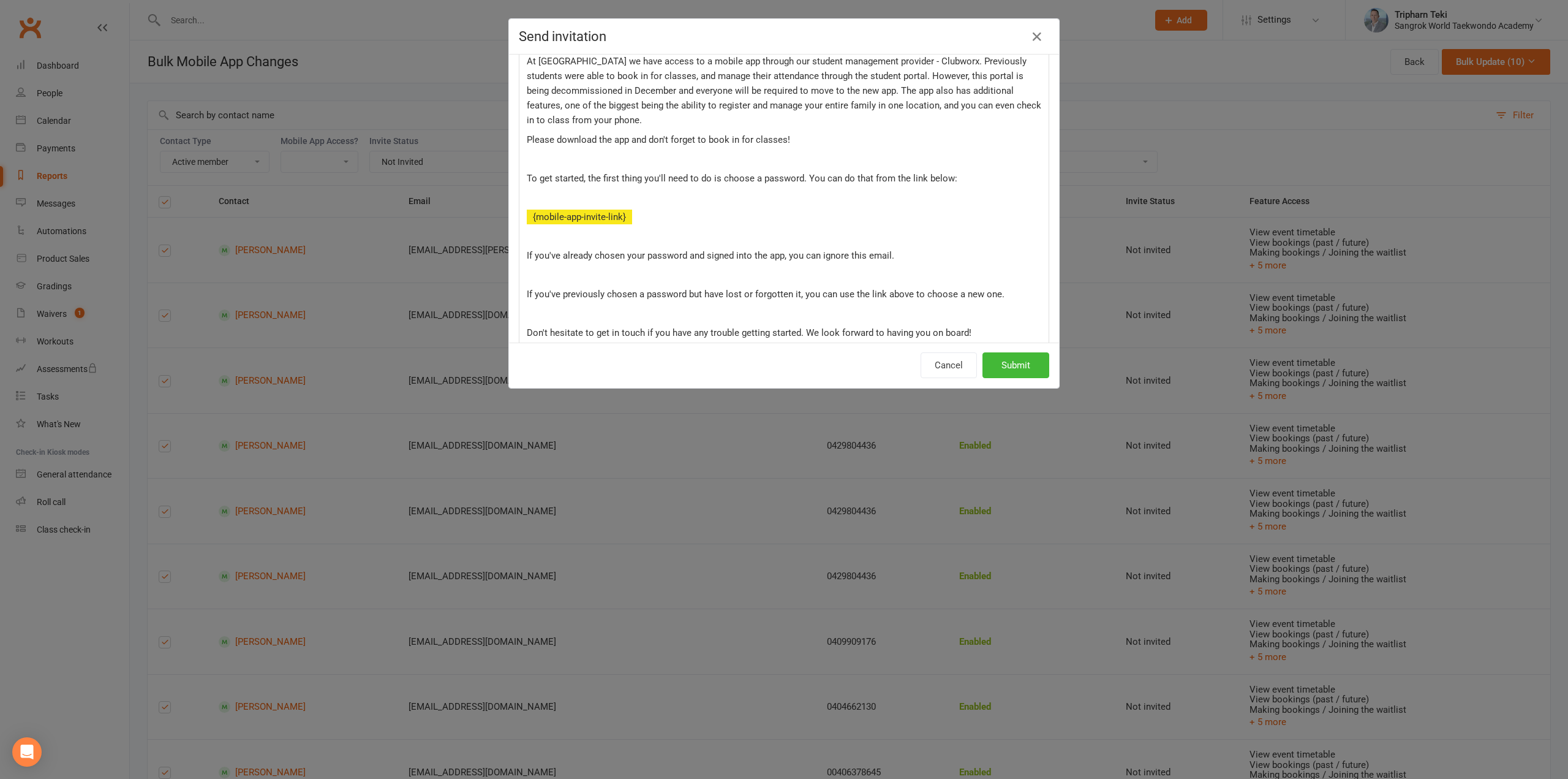
click at [772, 272] on p at bounding box center [783, 274] width 514 height 15
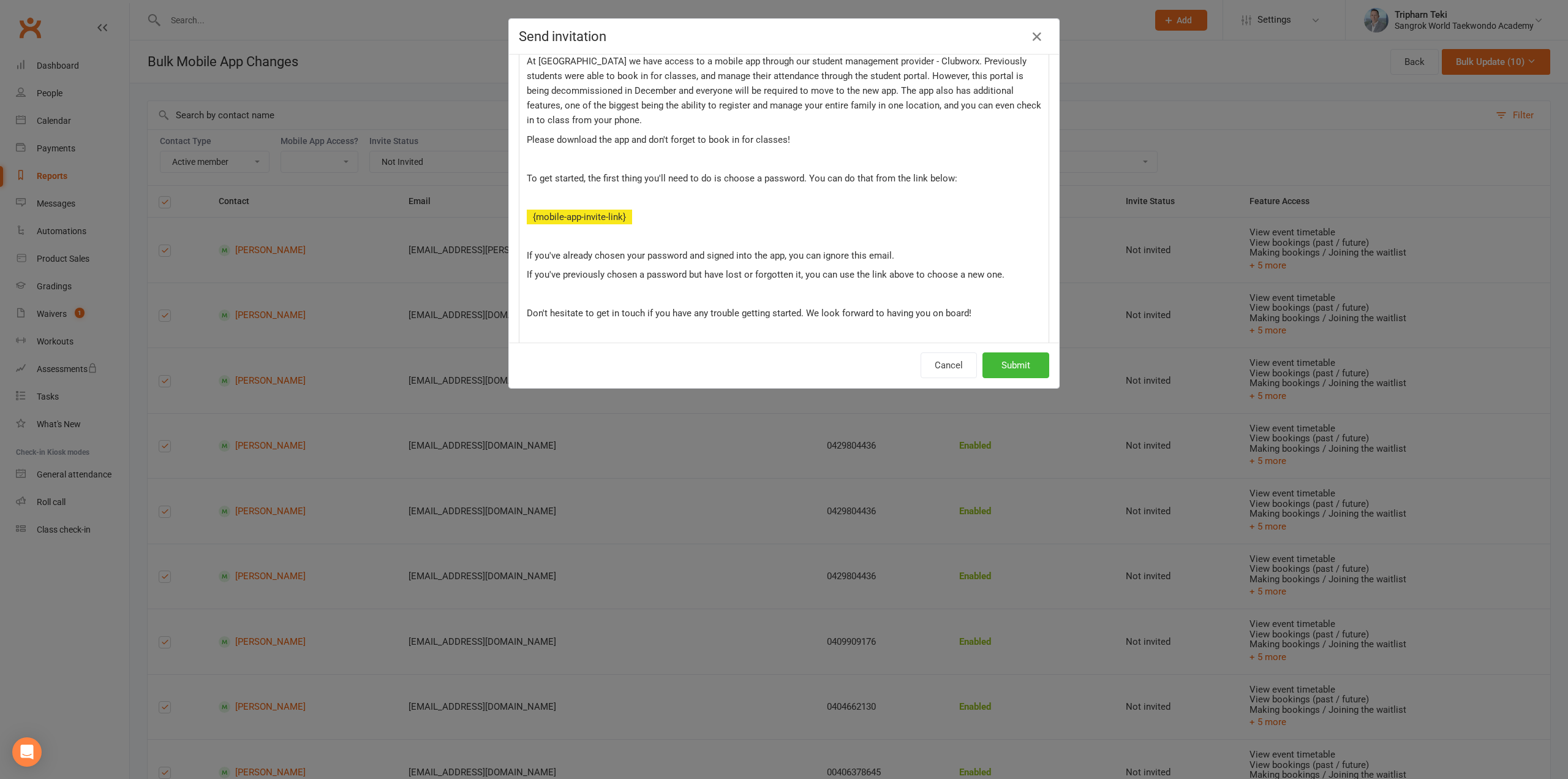
click at [555, 288] on p at bounding box center [783, 294] width 514 height 15
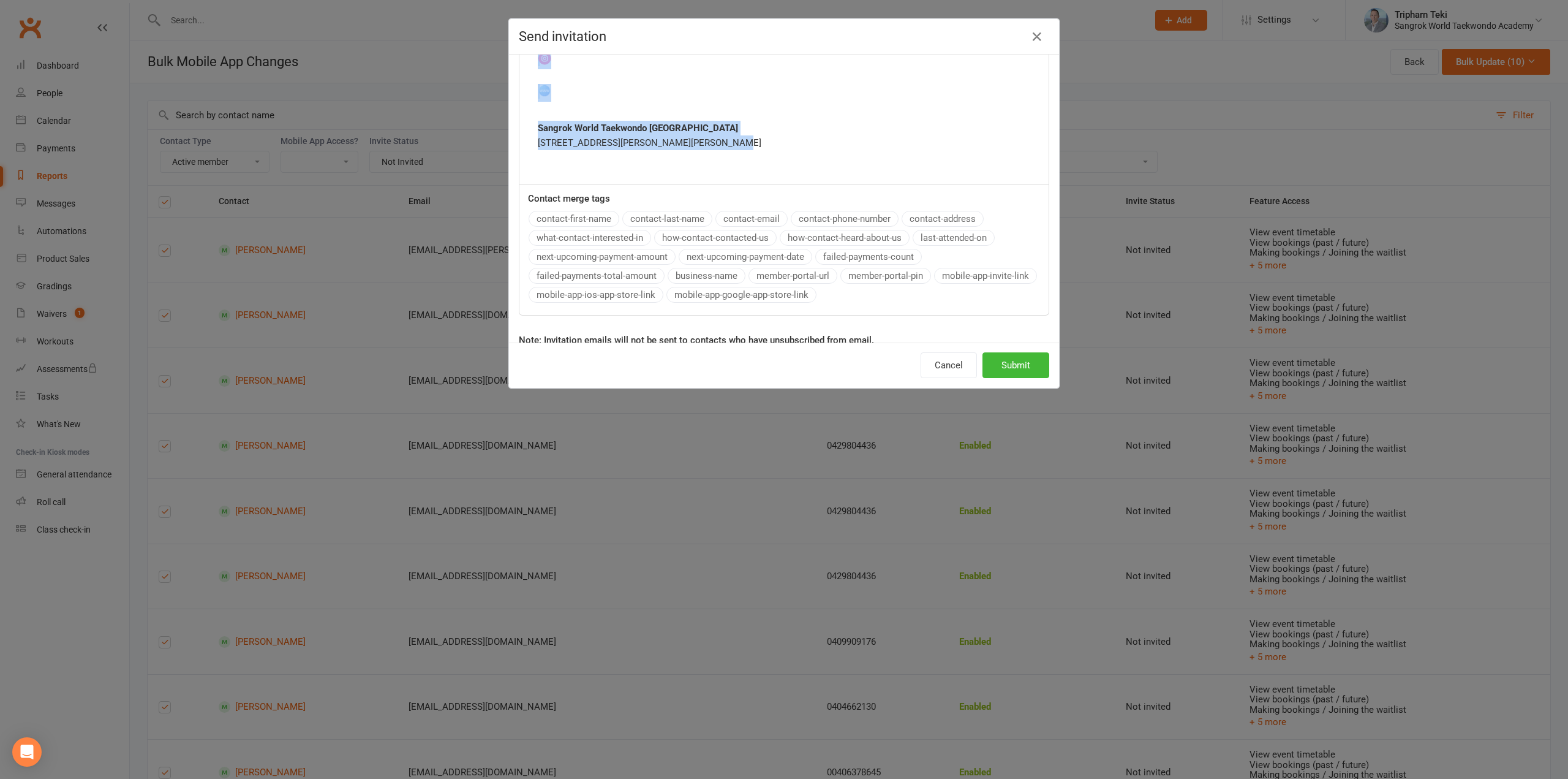
scroll to position [0, 0]
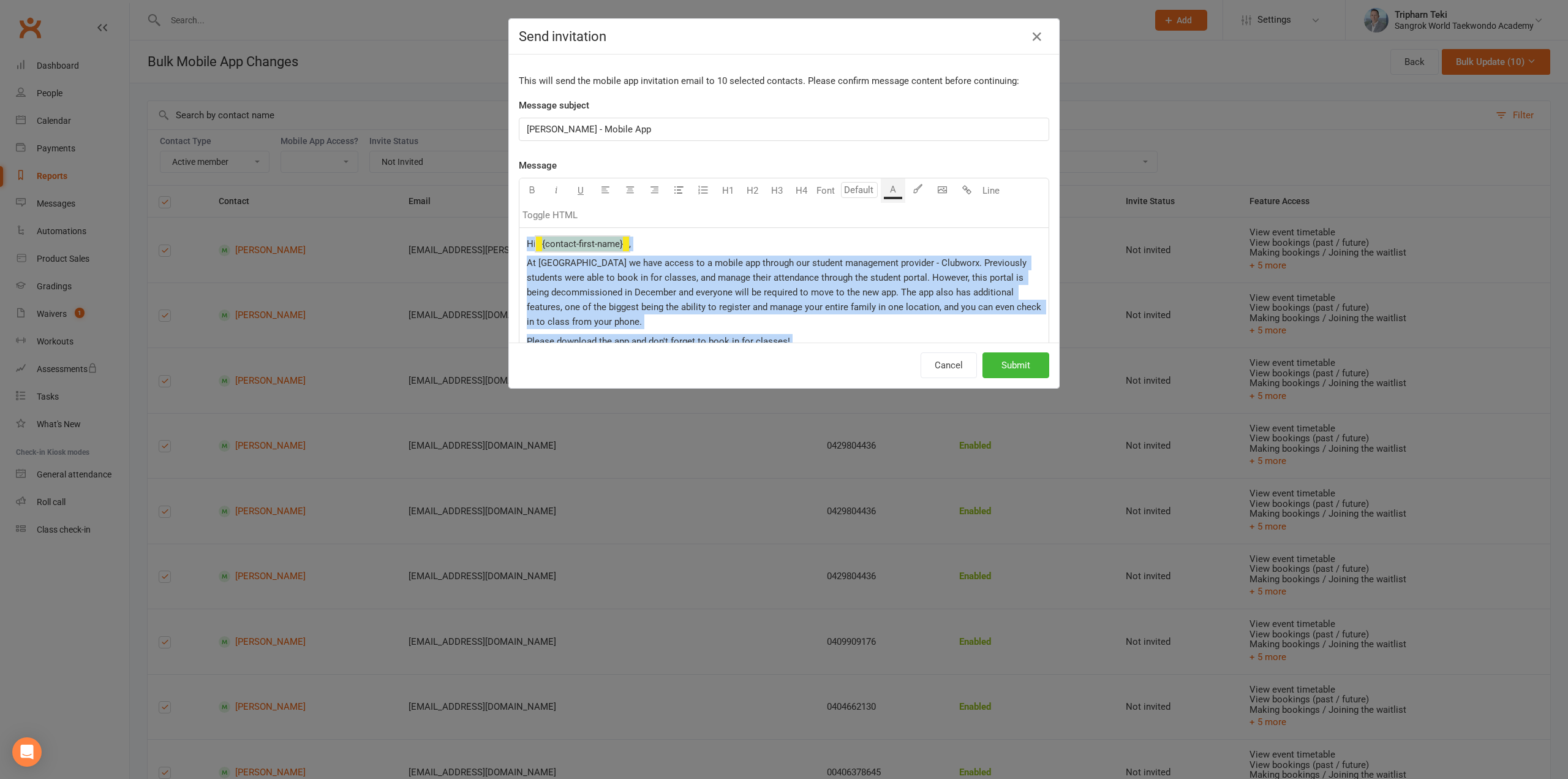
drag, startPoint x: 784, startPoint y: 151, endPoint x: 477, endPoint y: -30, distance: 356.4
click at [477, 0] on html "Prospect Member Non-attending contact Class / event Appointment Grading event T…" at bounding box center [784, 452] width 1568 height 904
copy div "Lo ﻿ {ipsumdo-sitam-cons} , Ad Elitsed do eius tempor in u labore etd magnaal e…"
click at [1026, 367] on button "Submit" at bounding box center [1015, 365] width 67 height 26
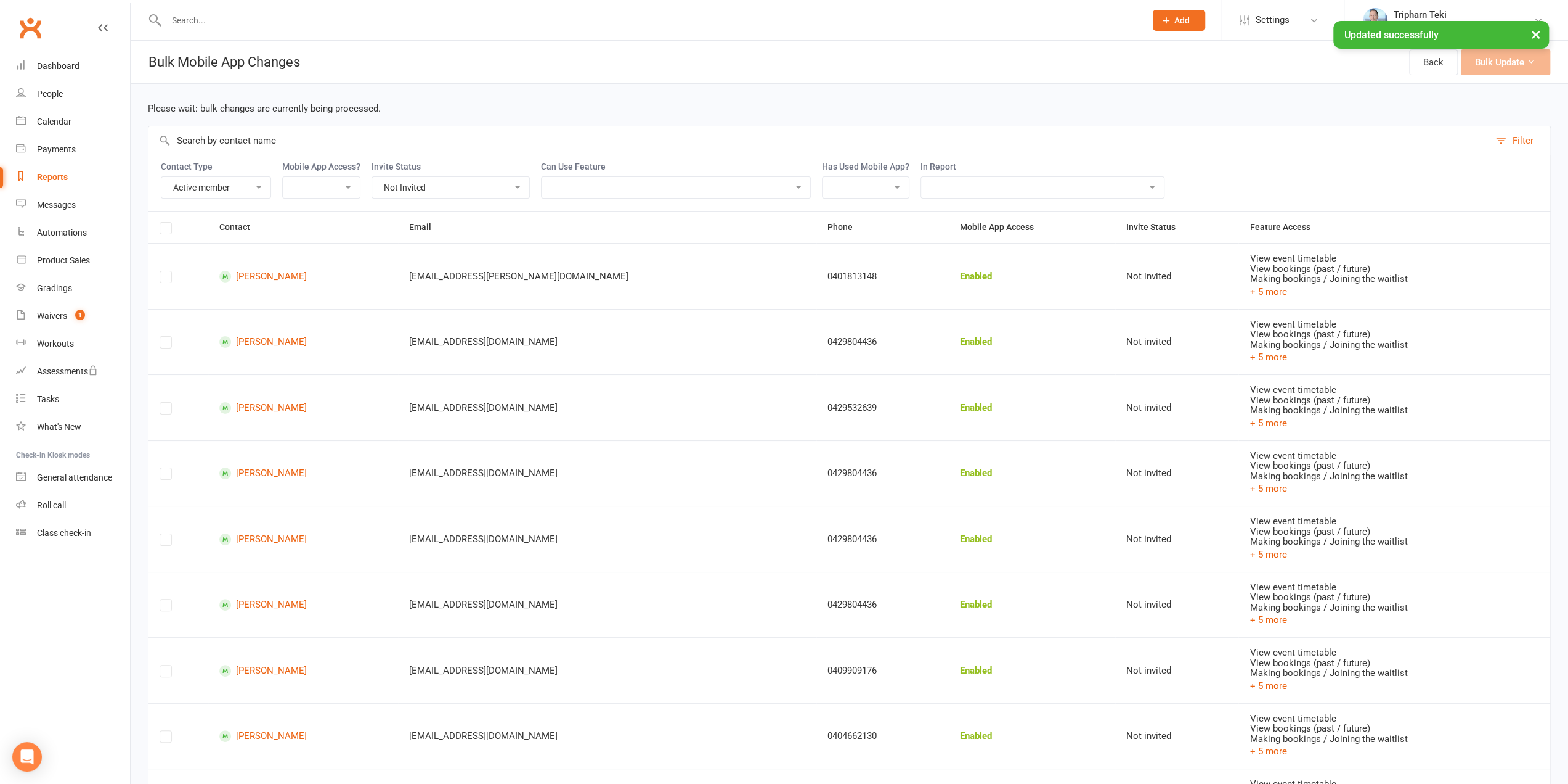
click at [408, 188] on select "Not Invited Sent Accepted Expired Expired (replacement requested)" at bounding box center [451, 187] width 157 height 21
select select "invitation_expired"
click at [373, 177] on select "Not Invited Sent Accepted Expired Expired (replacement requested)" at bounding box center [451, 187] width 157 height 21
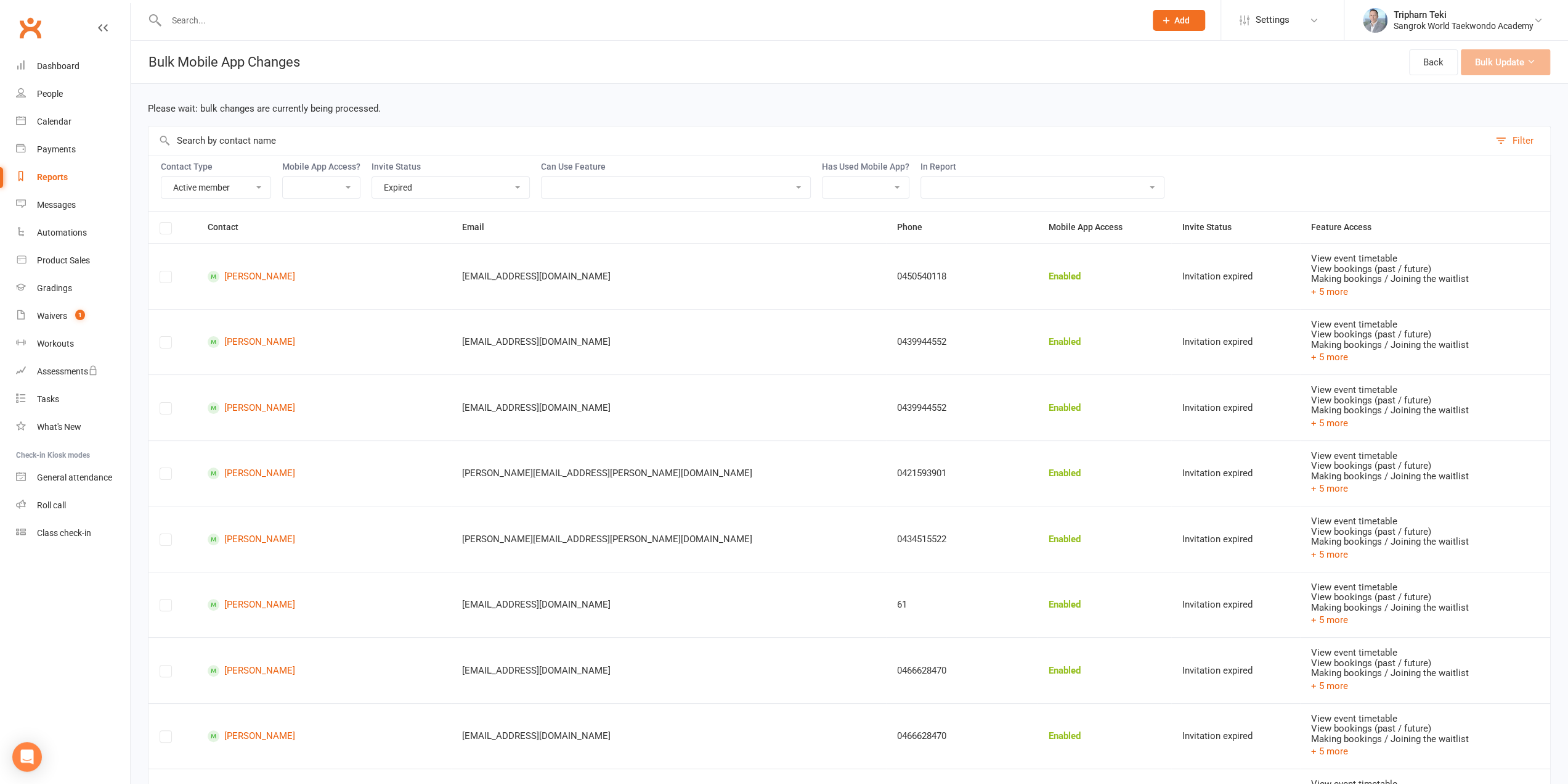
click at [160, 230] on label at bounding box center [166, 230] width 13 height 0
click at [166, 230] on label at bounding box center [166, 230] width 13 height 0
click at [165, 230] on label at bounding box center [166, 230] width 13 height 0
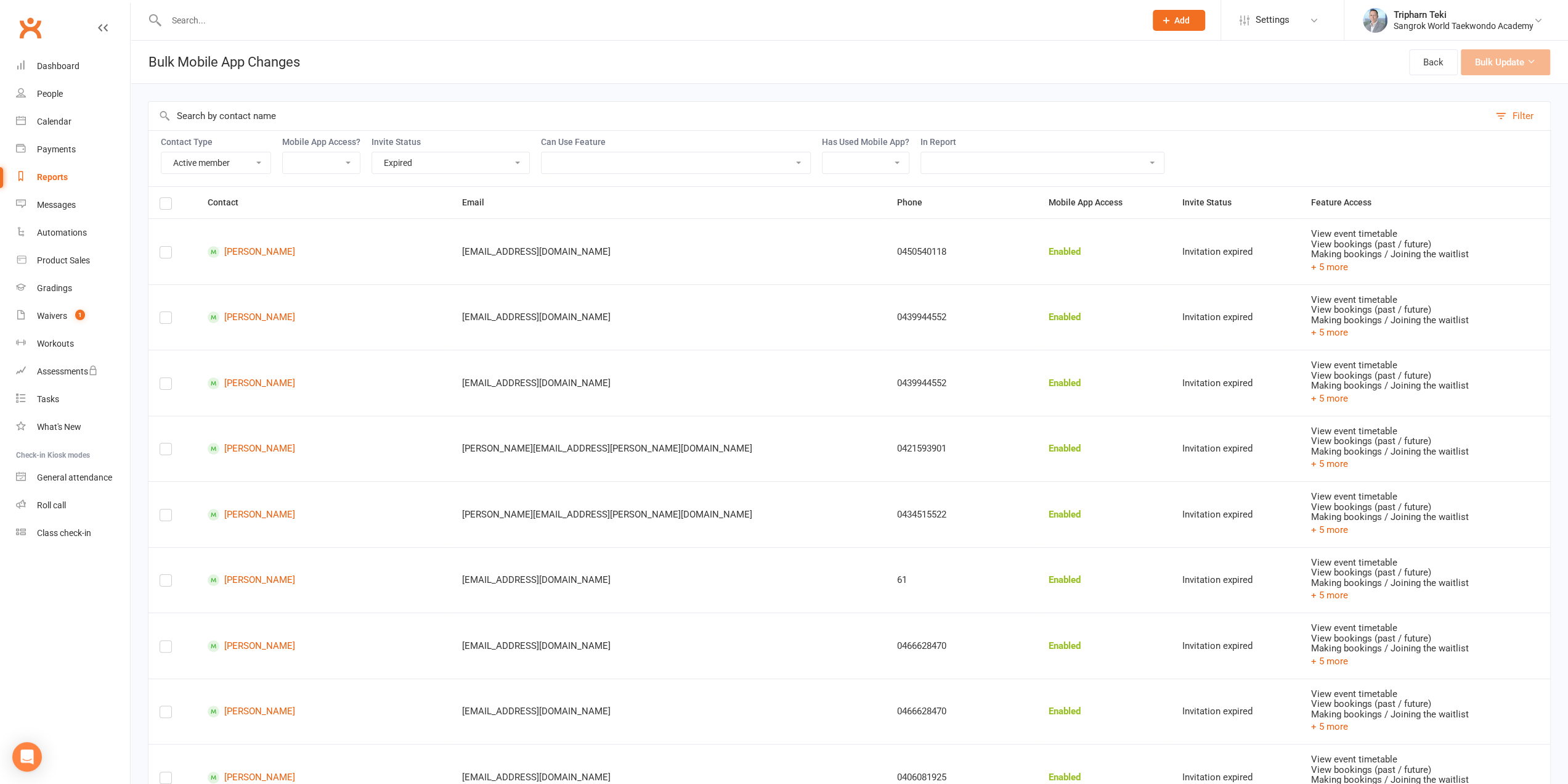
click at [1266, 157] on div "Contact Type Member Active member Cancelled member Suspended member Non-attendi…" at bounding box center [850, 158] width 1404 height 56
click at [158, 259] on td at bounding box center [172, 251] width 48 height 66
click at [165, 255] on label at bounding box center [166, 255] width 13 height 0
click at [165, 247] on input "checkbox" at bounding box center [166, 247] width 13 height 0
click at [163, 255] on label at bounding box center [166, 255] width 13 height 0
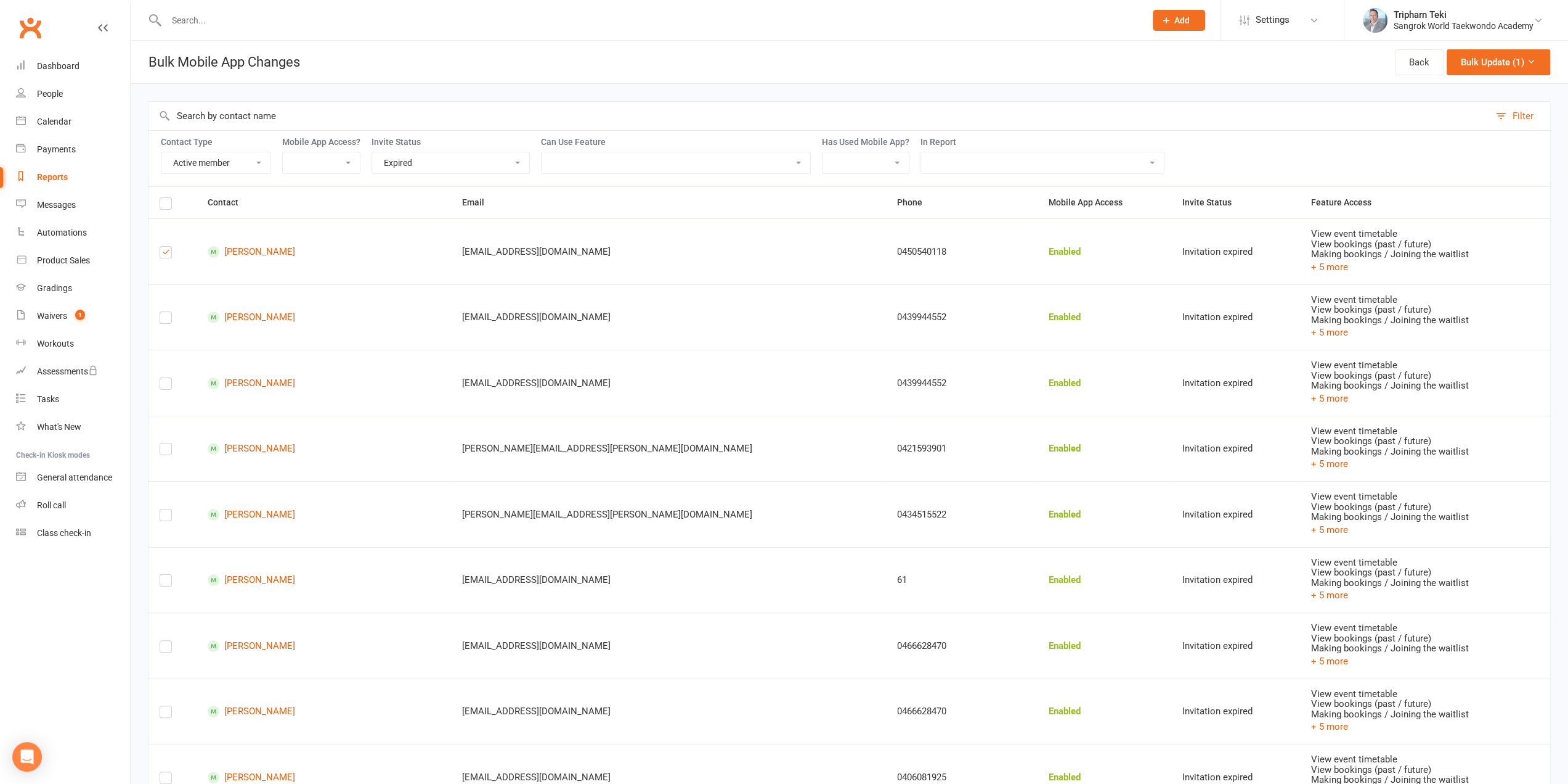
click at [163, 247] on input "checkbox" at bounding box center [166, 247] width 13 height 0
click at [168, 206] on label at bounding box center [166, 206] width 13 height 0
click at [168, 198] on input "checkbox" at bounding box center [166, 198] width 13 height 0
click at [1478, 59] on button "Bulk Update (62)" at bounding box center [1496, 62] width 109 height 26
click at [1460, 137] on link "Send Invitation email" at bounding box center [1473, 140] width 133 height 25
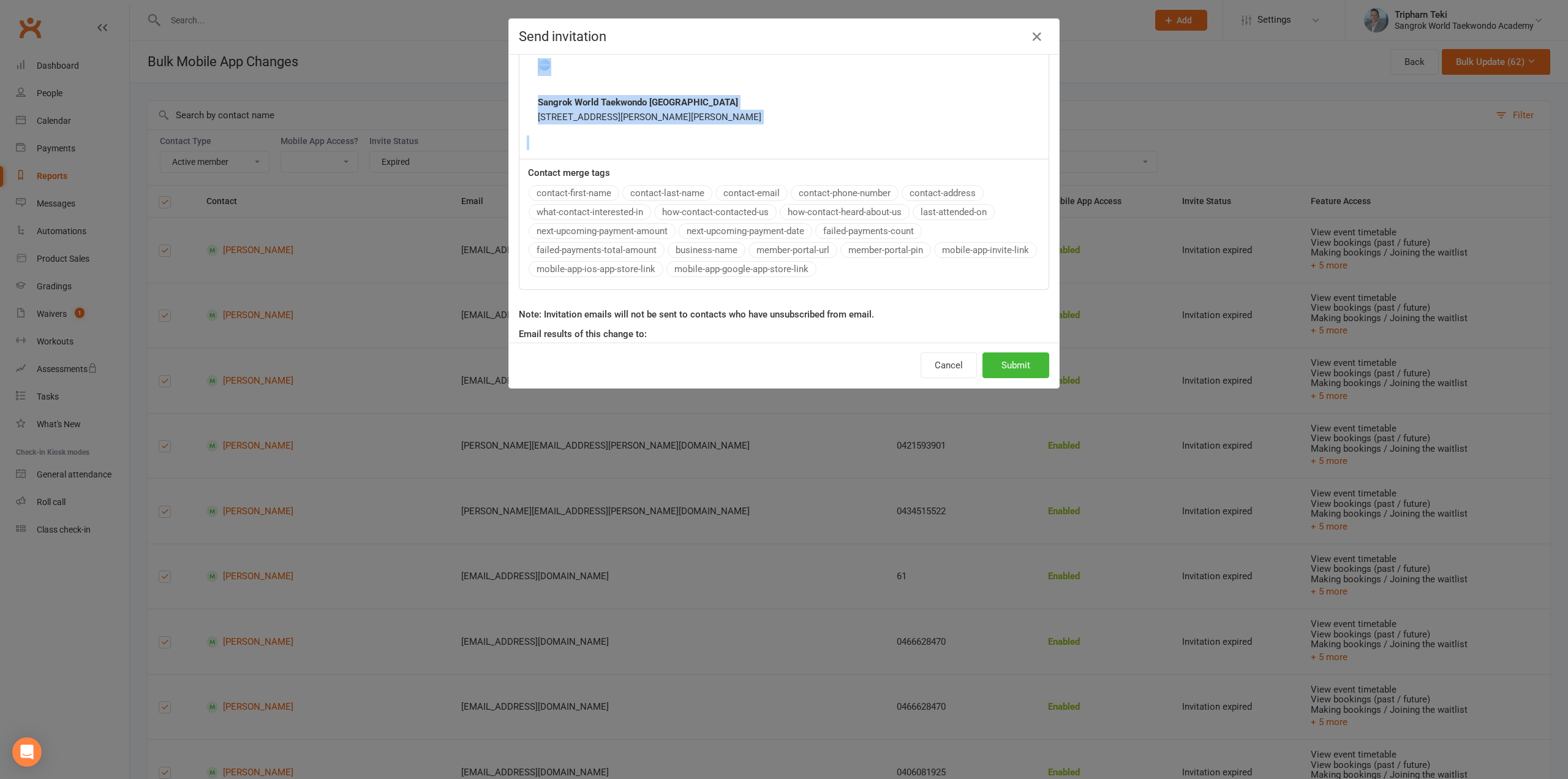
scroll to position [784, 0]
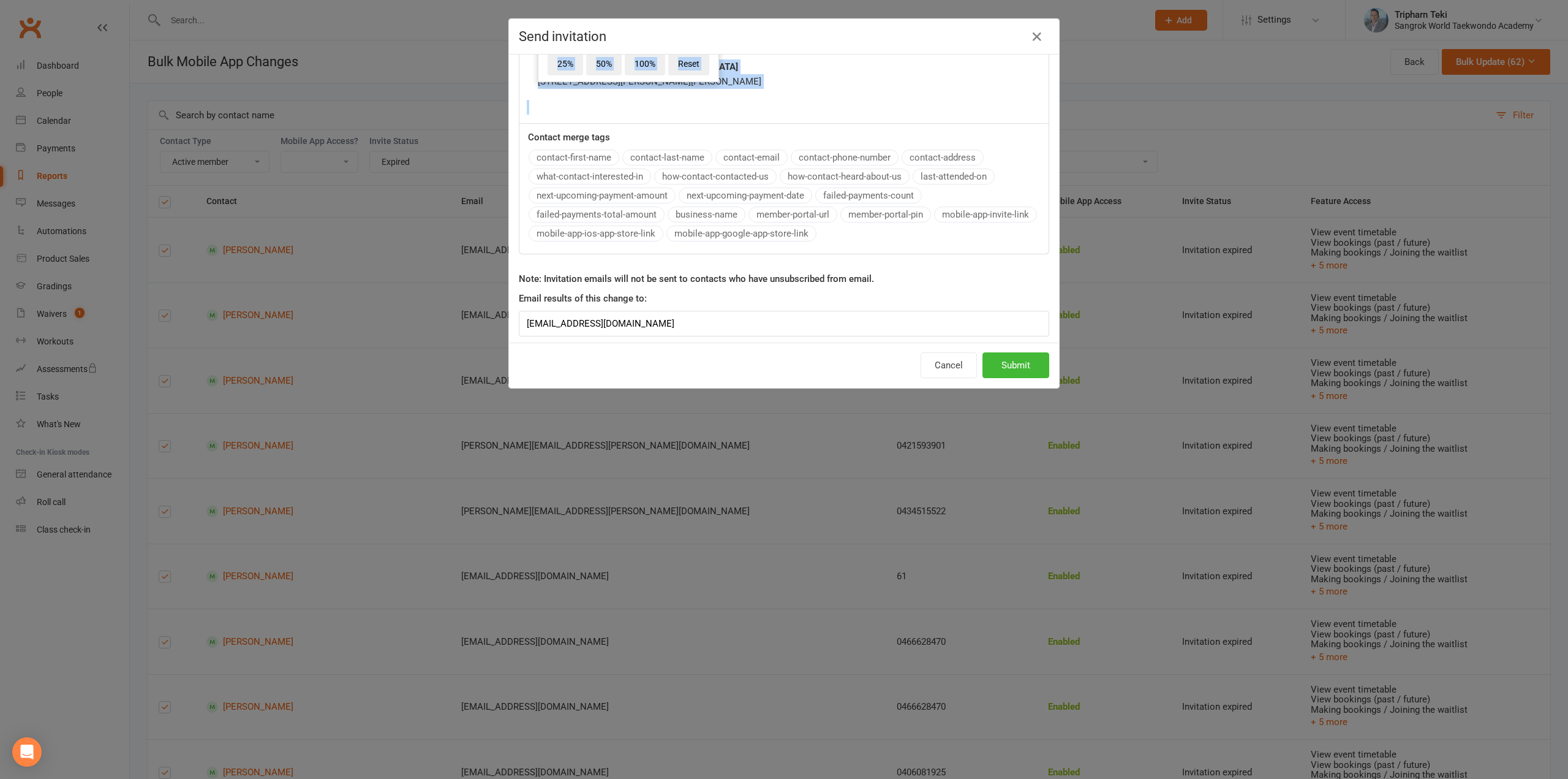
drag, startPoint x: 519, startPoint y: 244, endPoint x: 755, endPoint y: 603, distance: 429.6
click at [754, 608] on div "Send invitation This will send the mobile app invitation email to 62 selected c…" at bounding box center [784, 389] width 1568 height 779
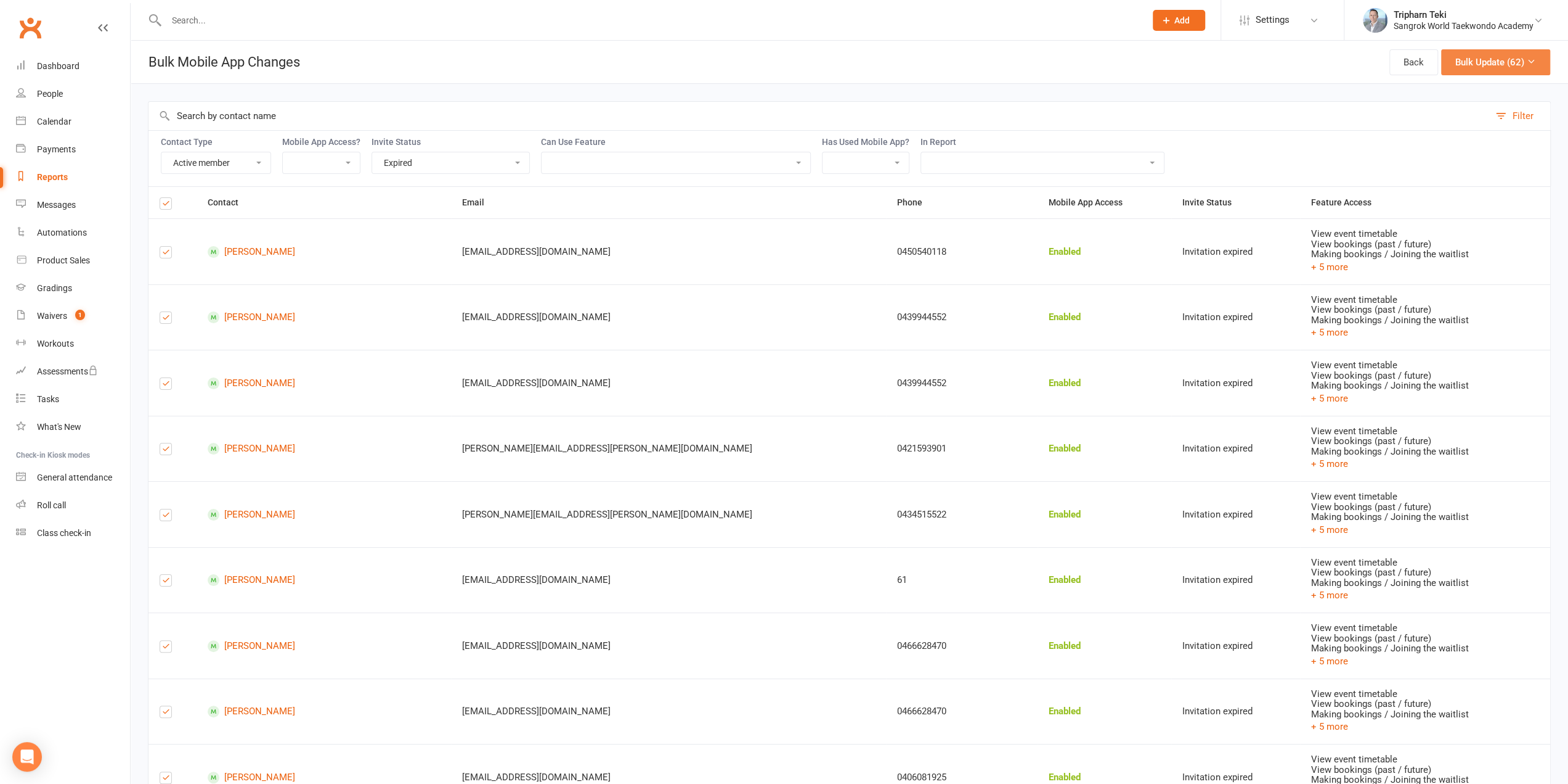
click at [1488, 55] on button "Bulk Update (62)" at bounding box center [1496, 62] width 109 height 26
click at [1448, 134] on link "Send Invitation email" at bounding box center [1473, 140] width 133 height 25
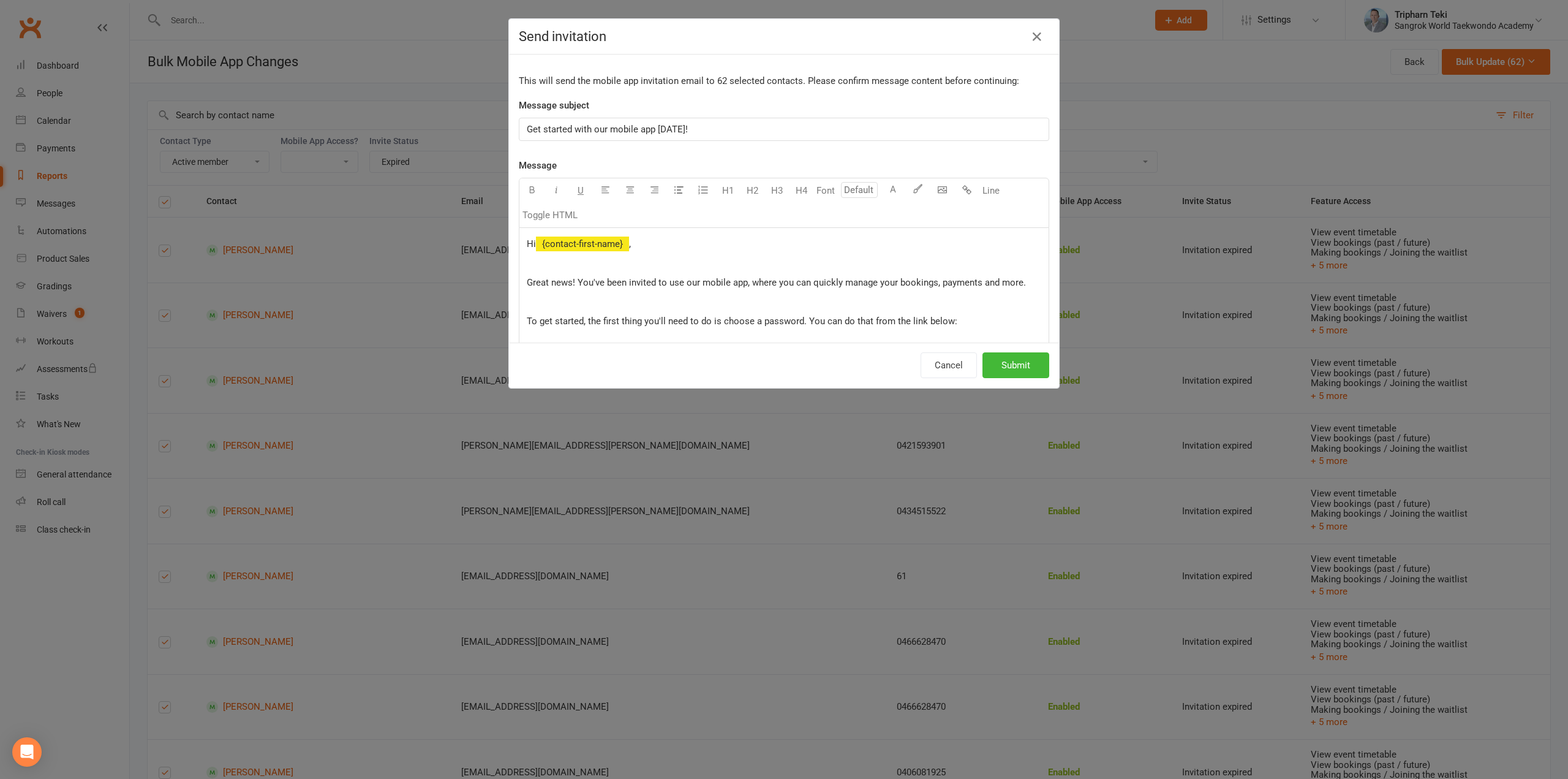
click at [681, 275] on p "Great news! You've been invited to use our mobile app, where you can quickly ma…" at bounding box center [783, 282] width 514 height 15
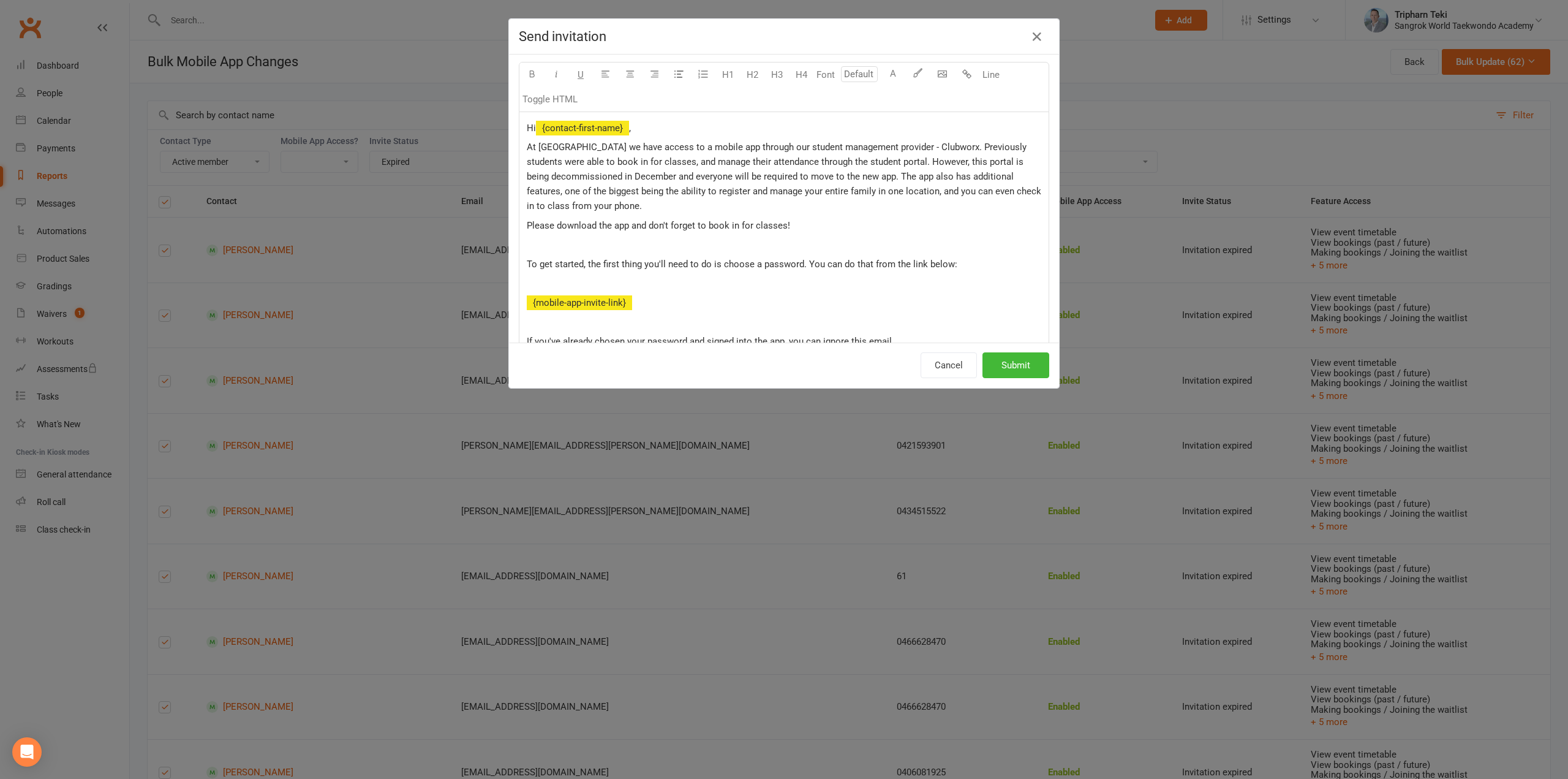
scroll to position [75, 0]
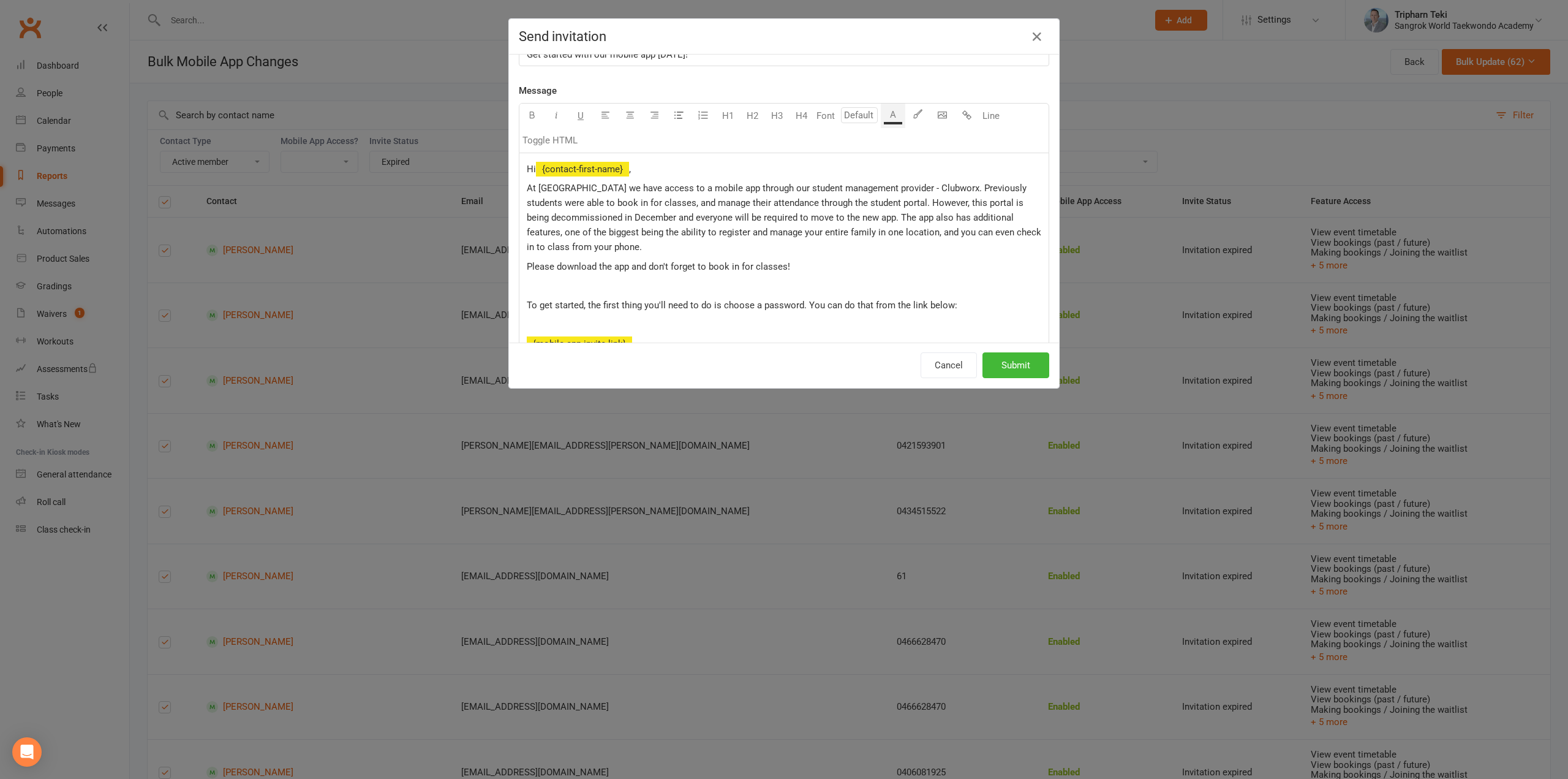
click at [670, 202] on span "At [GEOGRAPHIC_DATA] we have access to a mobile app through our student managem…" at bounding box center [785, 218] width 517 height 70
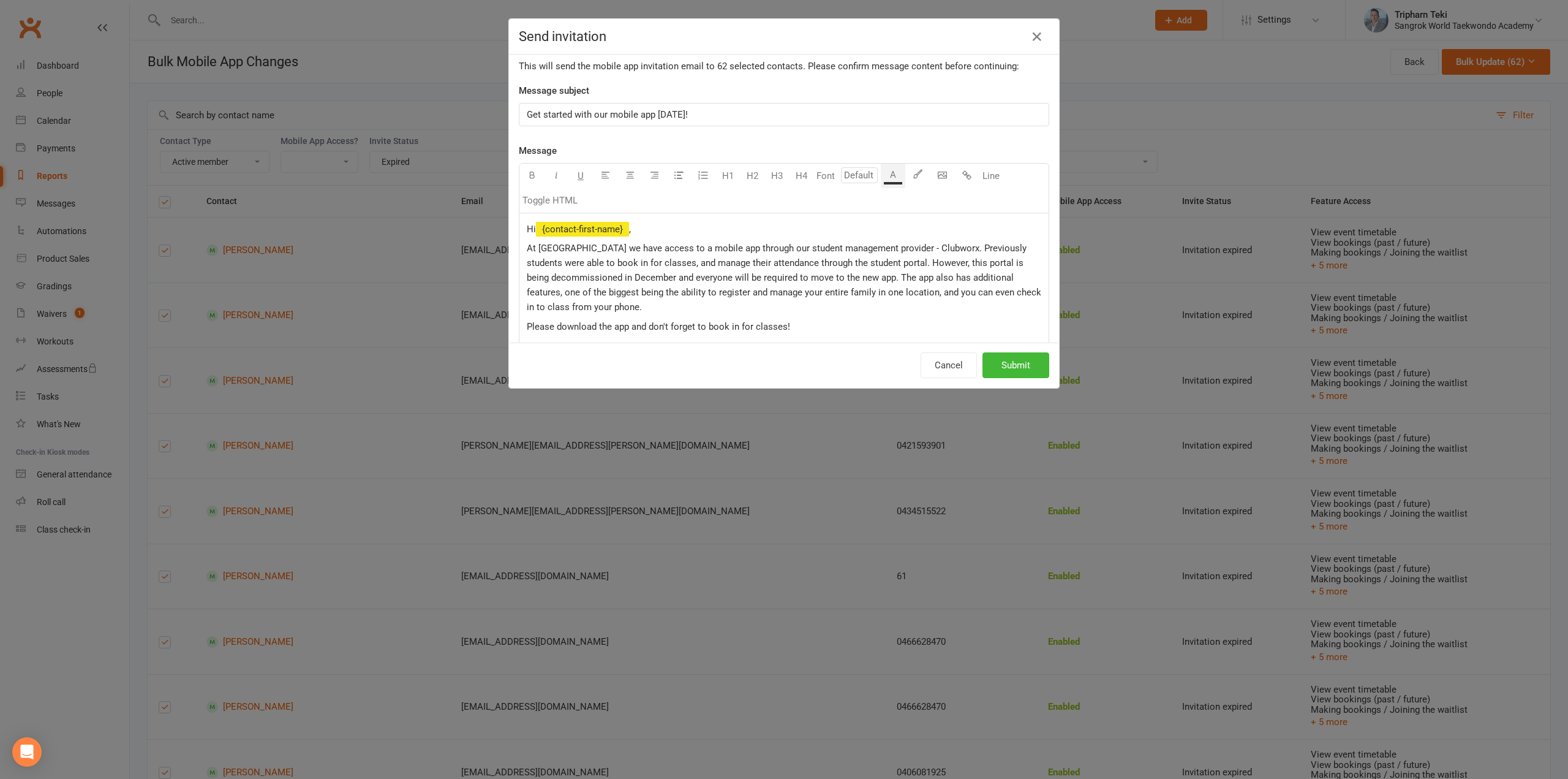
scroll to position [13, 0]
drag, startPoint x: 686, startPoint y: 122, endPoint x: 511, endPoint y: 128, distance: 175.1
click at [510, 127] on div "This will send the mobile app invitation email to 62 selected contacts. Please …" at bounding box center [783, 198] width 550 height 288
click at [714, 258] on span "At [GEOGRAPHIC_DATA] we have access to a mobile app through our student managem…" at bounding box center [785, 279] width 517 height 70
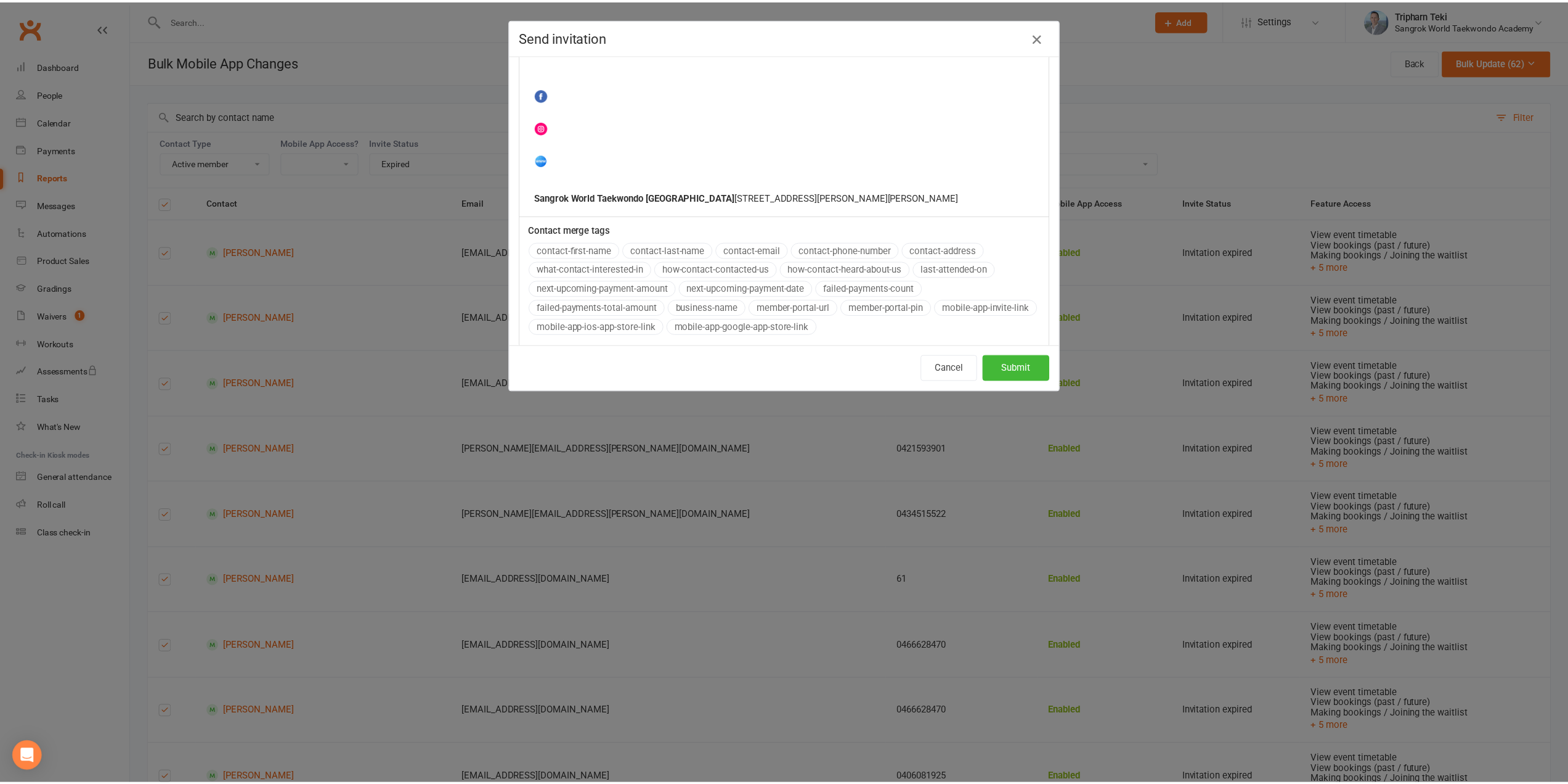
scroll to position [692, 0]
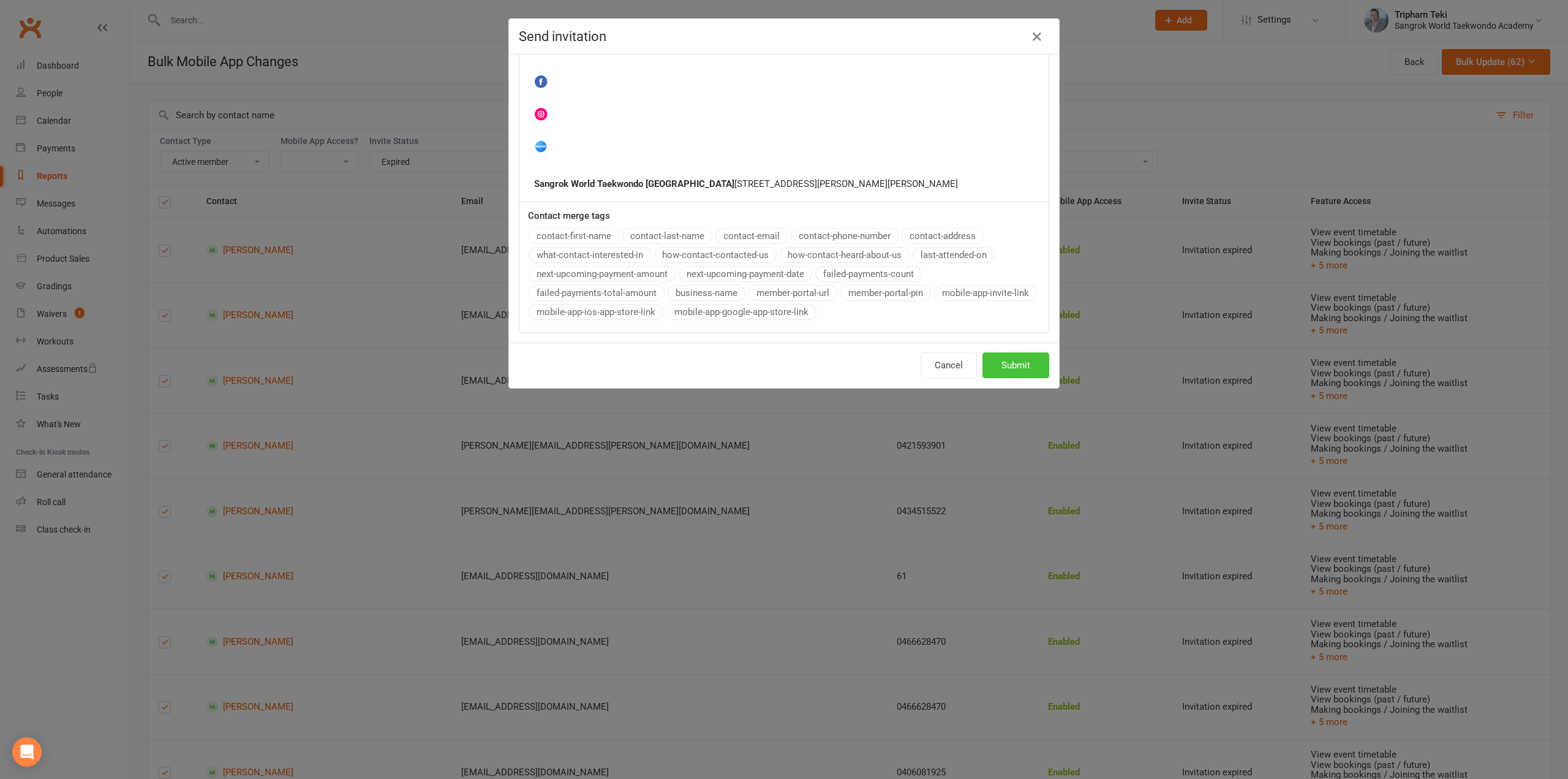
click at [1022, 370] on button "Submit" at bounding box center [1015, 365] width 67 height 26
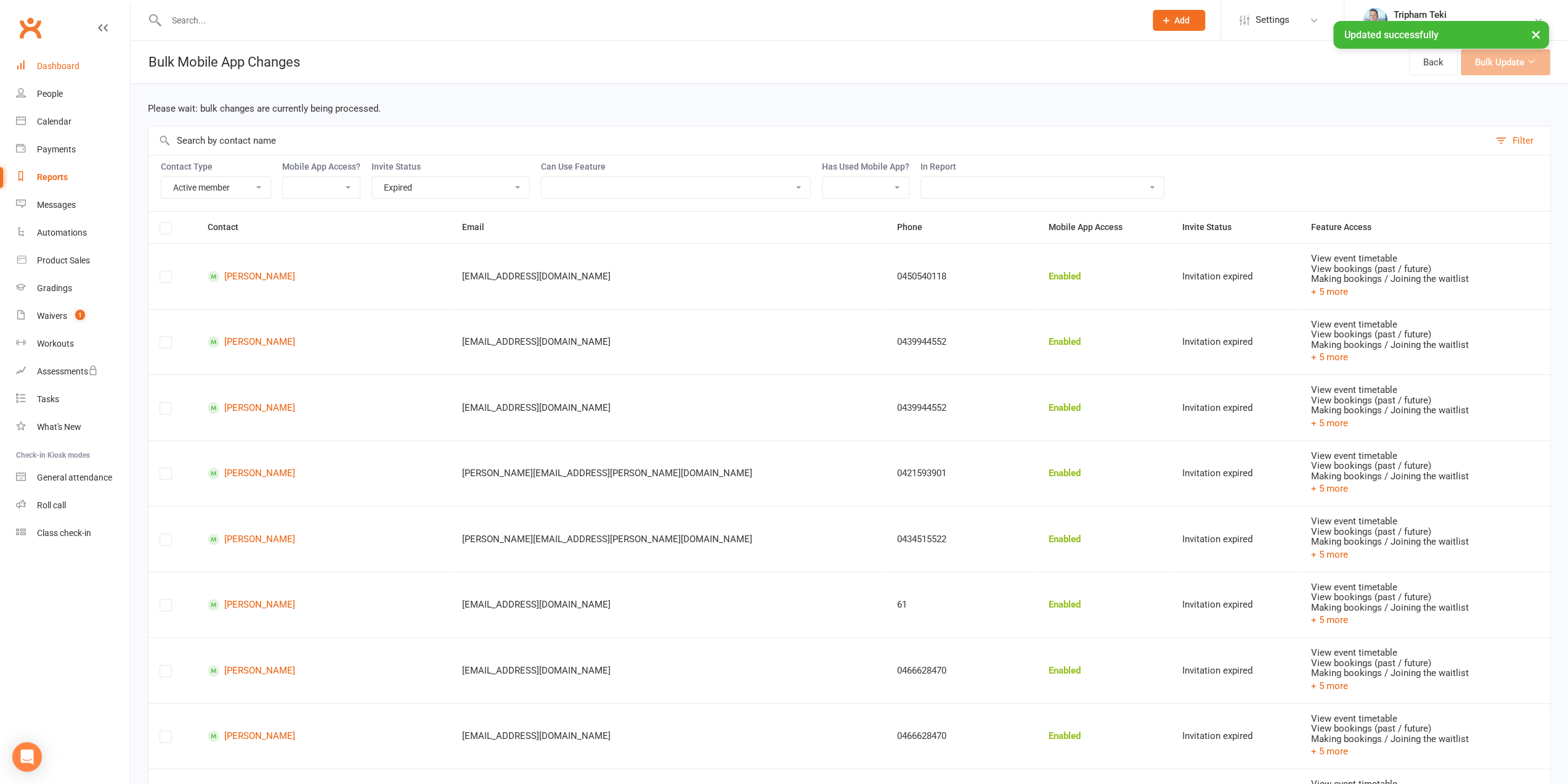
click at [69, 61] on div "Dashboard" at bounding box center [58, 65] width 43 height 10
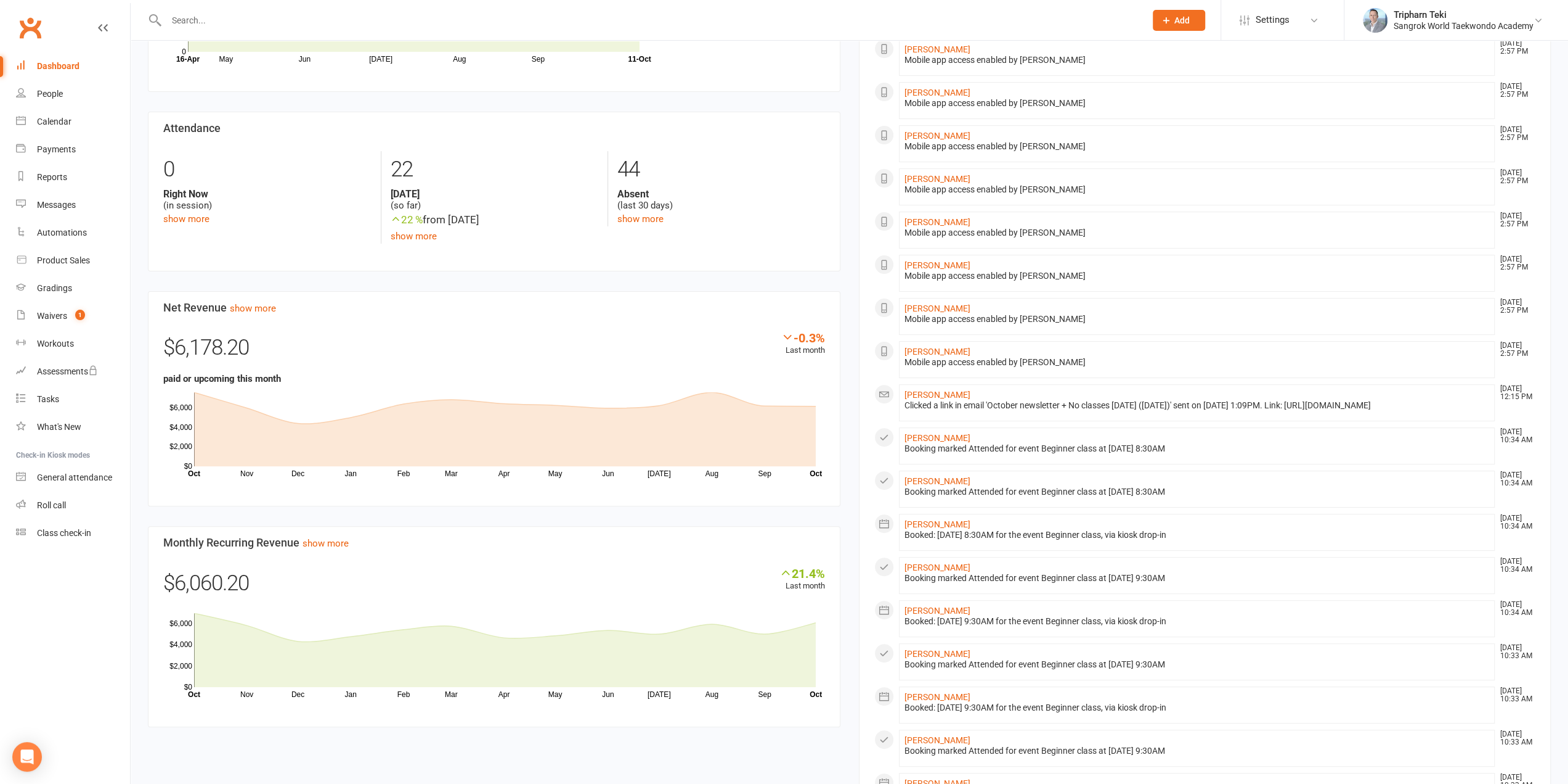
scroll to position [214, 0]
click at [51, 71] on div "Dashboard" at bounding box center [58, 65] width 43 height 10
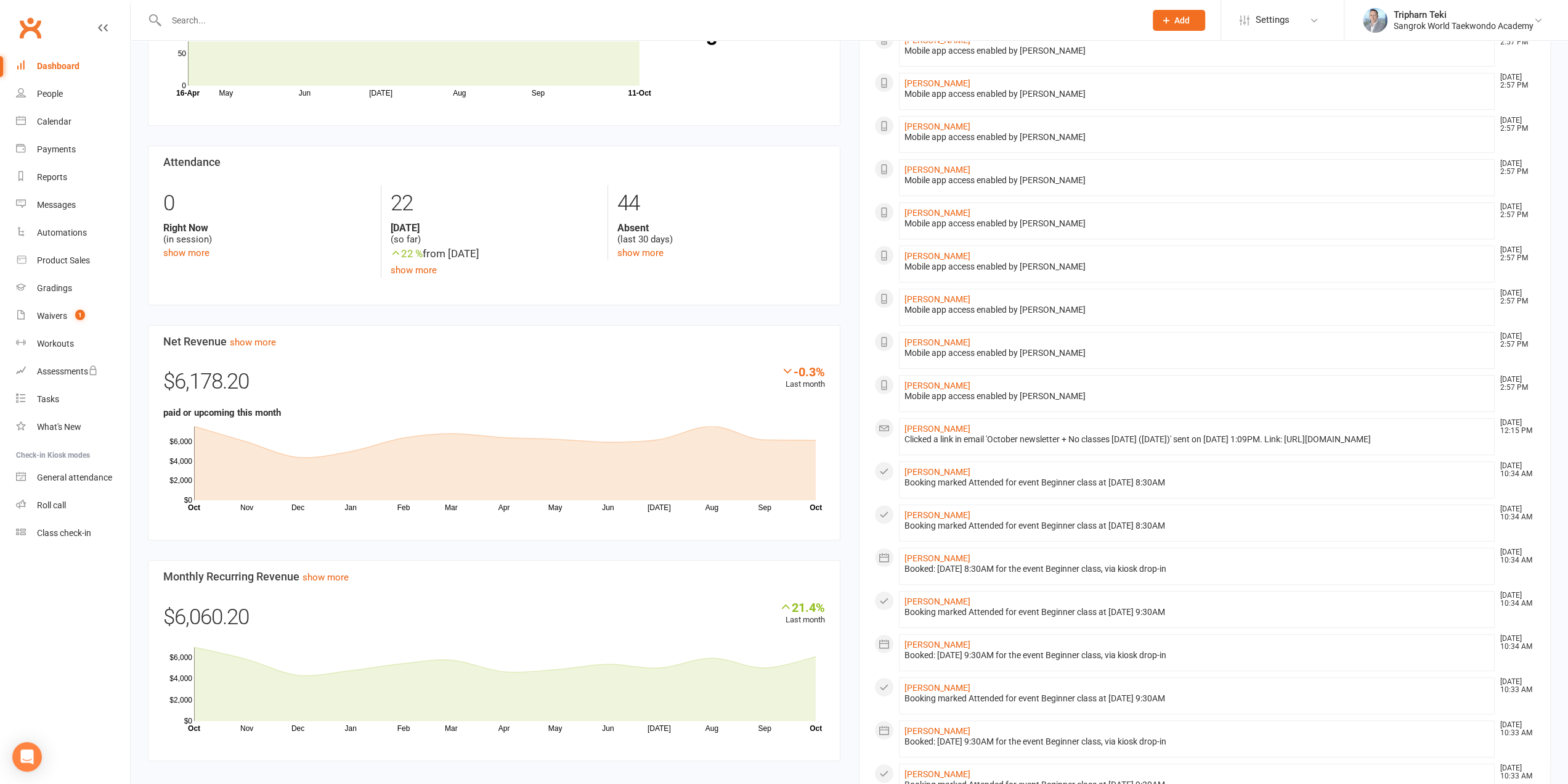
scroll to position [0, 0]
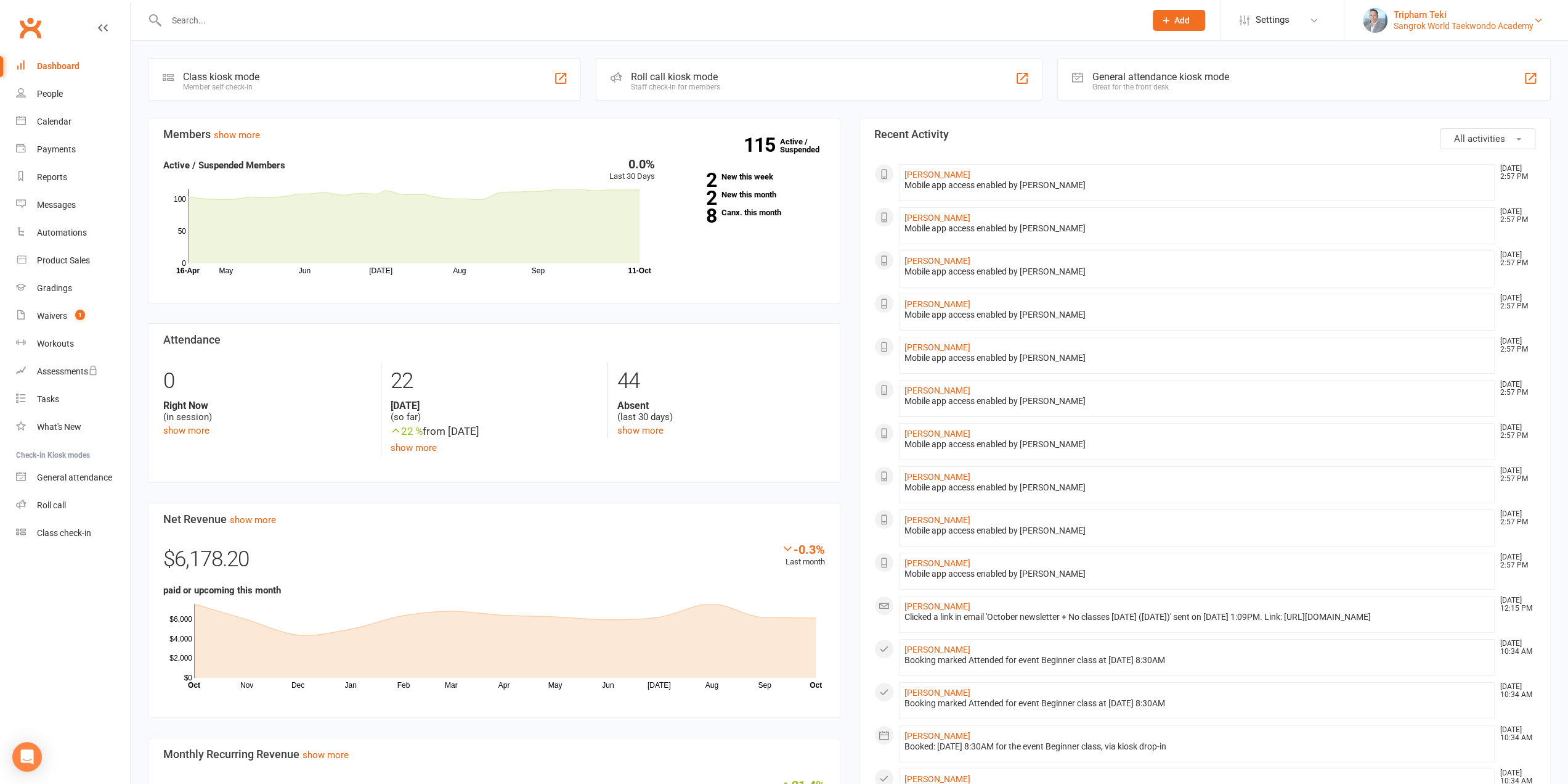
click at [1517, 17] on div "Tripharn Teki" at bounding box center [1463, 14] width 140 height 11
click at [1366, 182] on link "Sign out" at bounding box center [1456, 171] width 223 height 29
